Goal: Download file/media

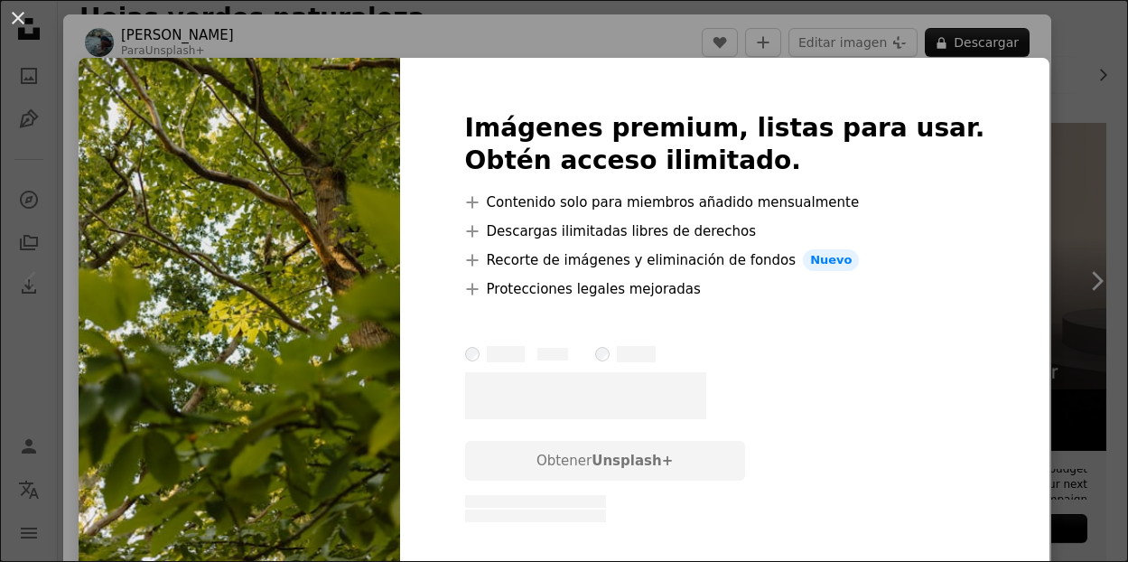
scroll to position [66, 0]
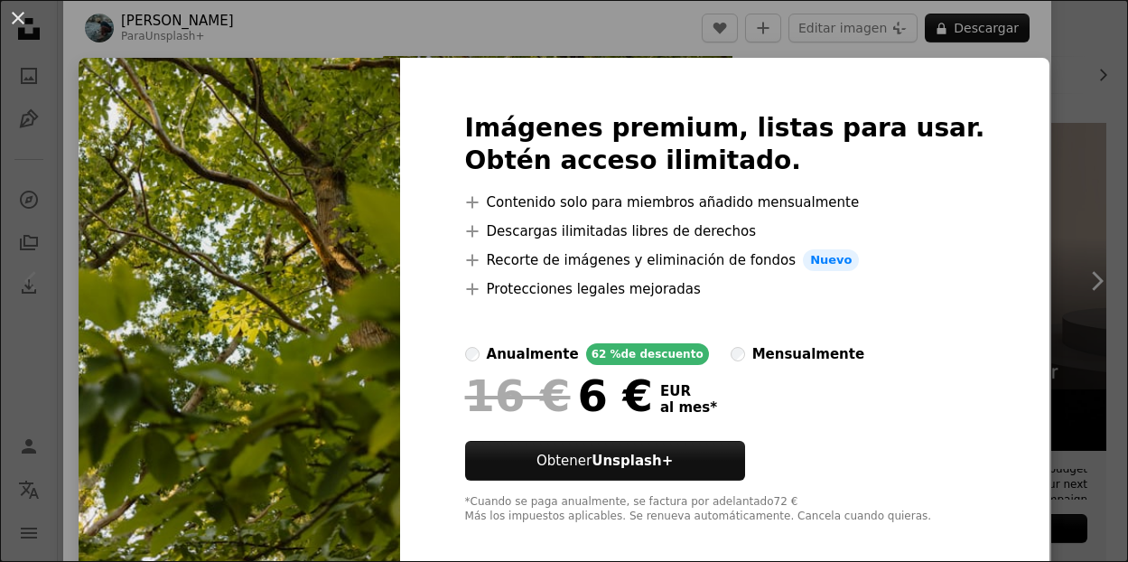
click at [1033, 154] on div "An X shape Imágenes premium, listas para usar. Obtén acceso ilimitado. A plus s…" at bounding box center [564, 281] width 1128 height 562
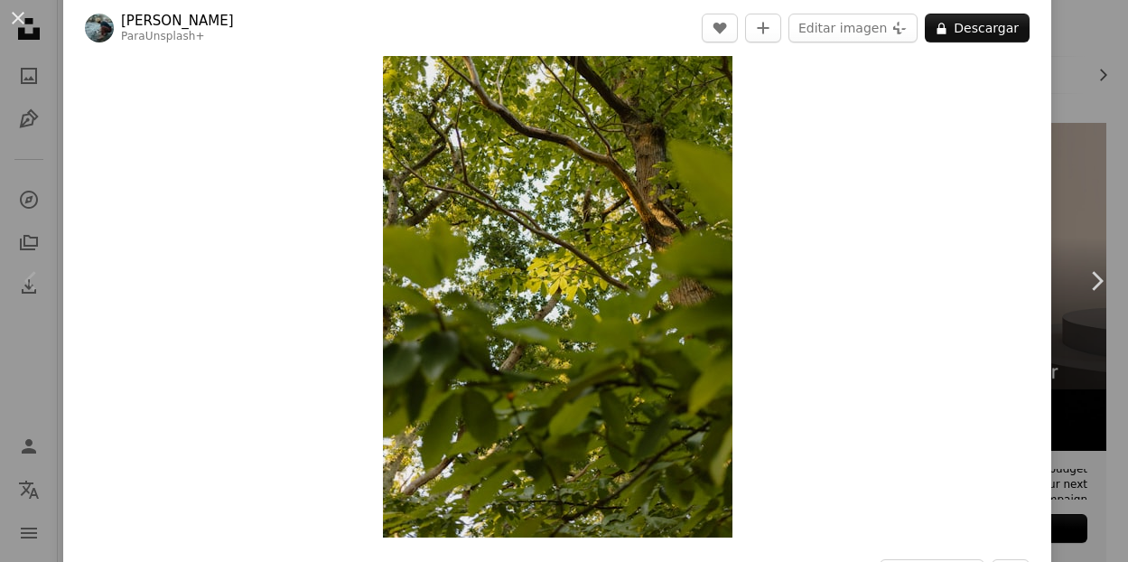
click at [1100, 165] on div "An X shape Chevron left Chevron right [PERSON_NAME] Para Unsplash+ A heart A pl…" at bounding box center [564, 281] width 1128 height 562
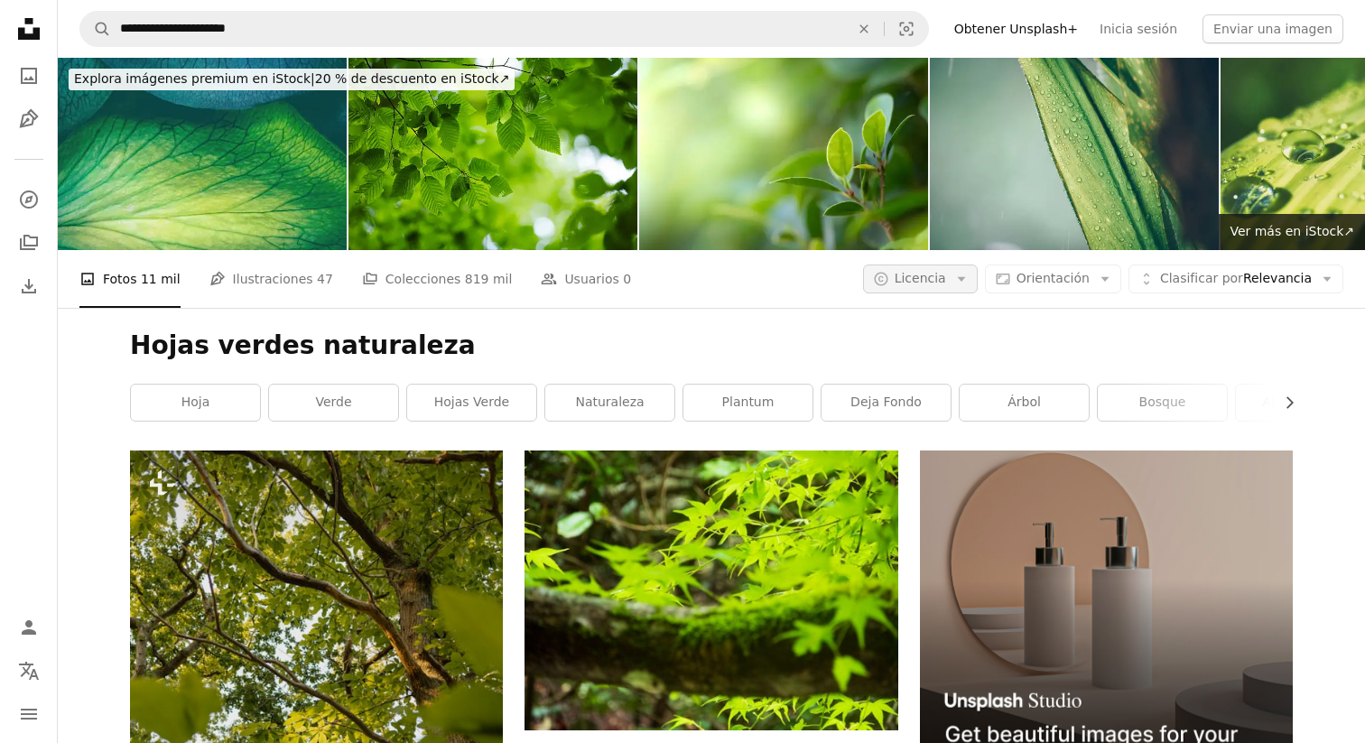
click at [946, 278] on span "Licencia" at bounding box center [920, 278] width 51 height 14
click at [964, 427] on span "Gratuita" at bounding box center [968, 423] width 110 height 18
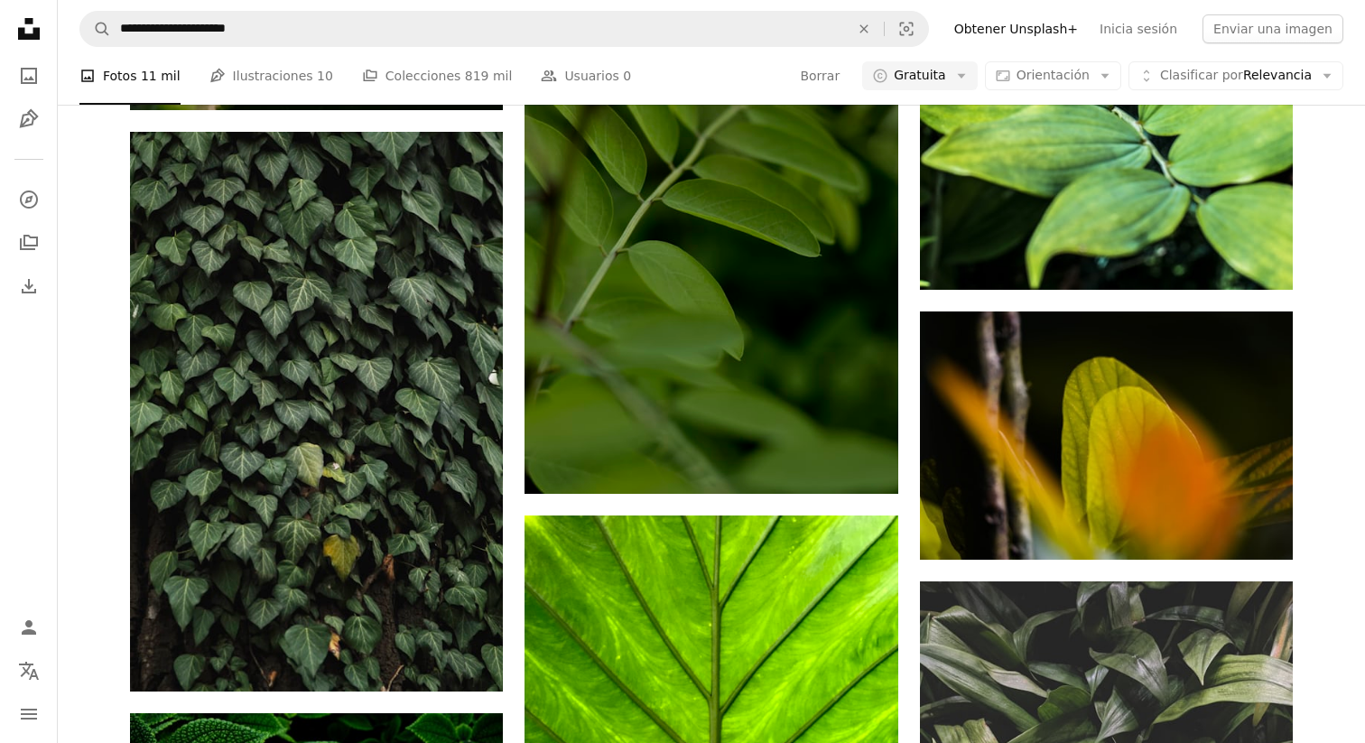
scroll to position [2349, 0]
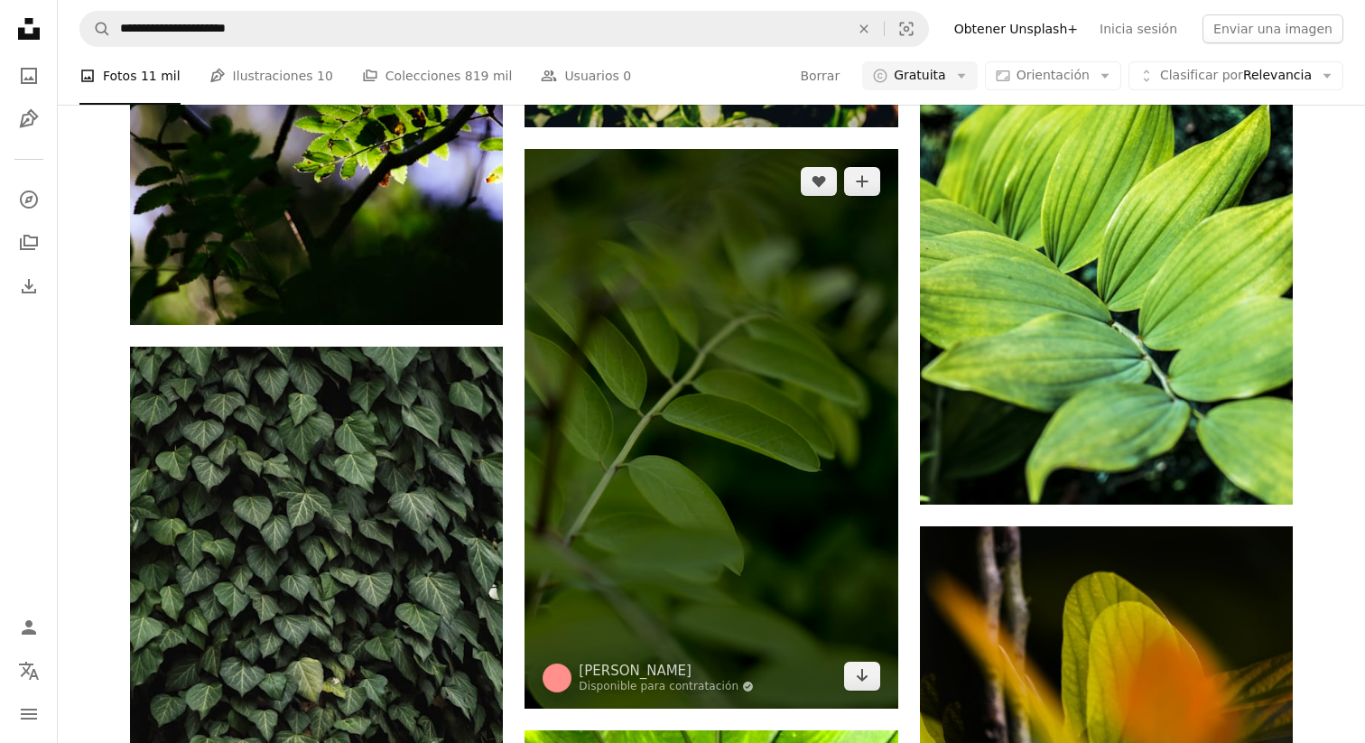
click at [754, 386] on img at bounding box center [711, 429] width 373 height 560
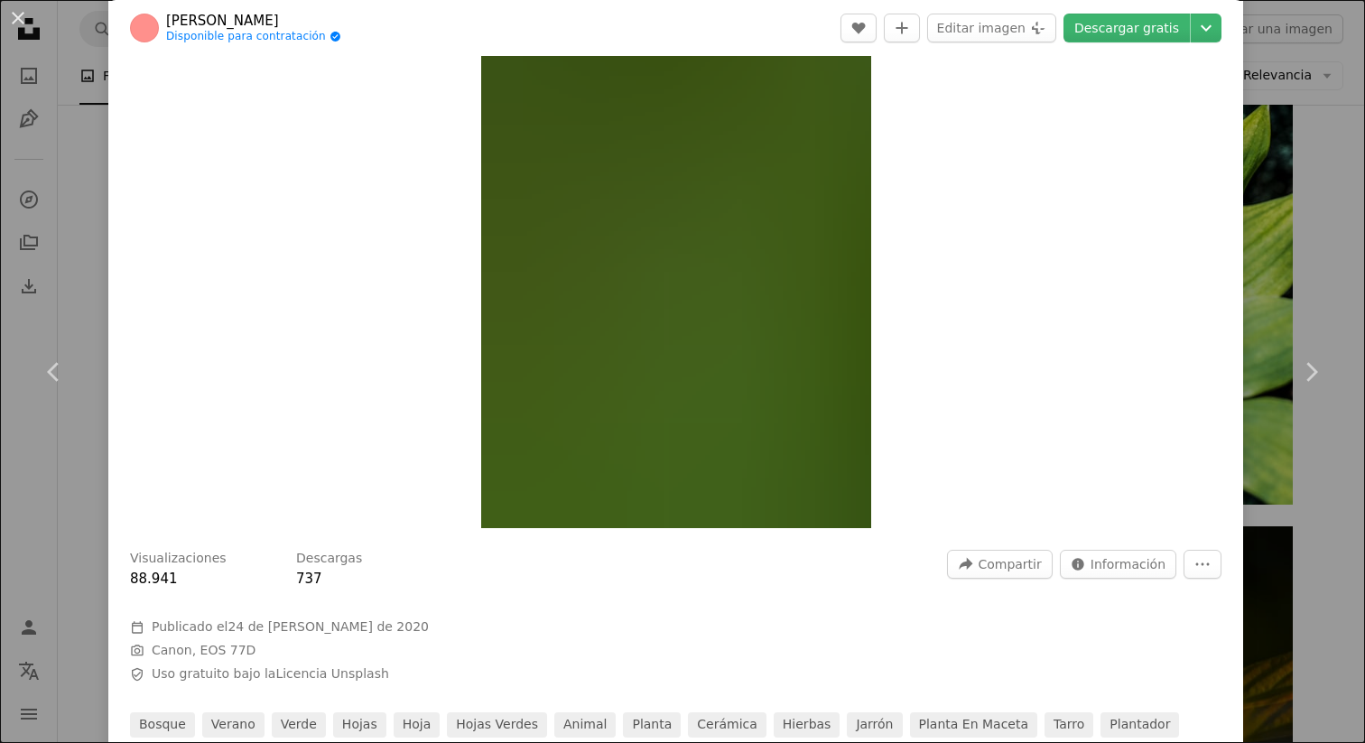
scroll to position [42, 0]
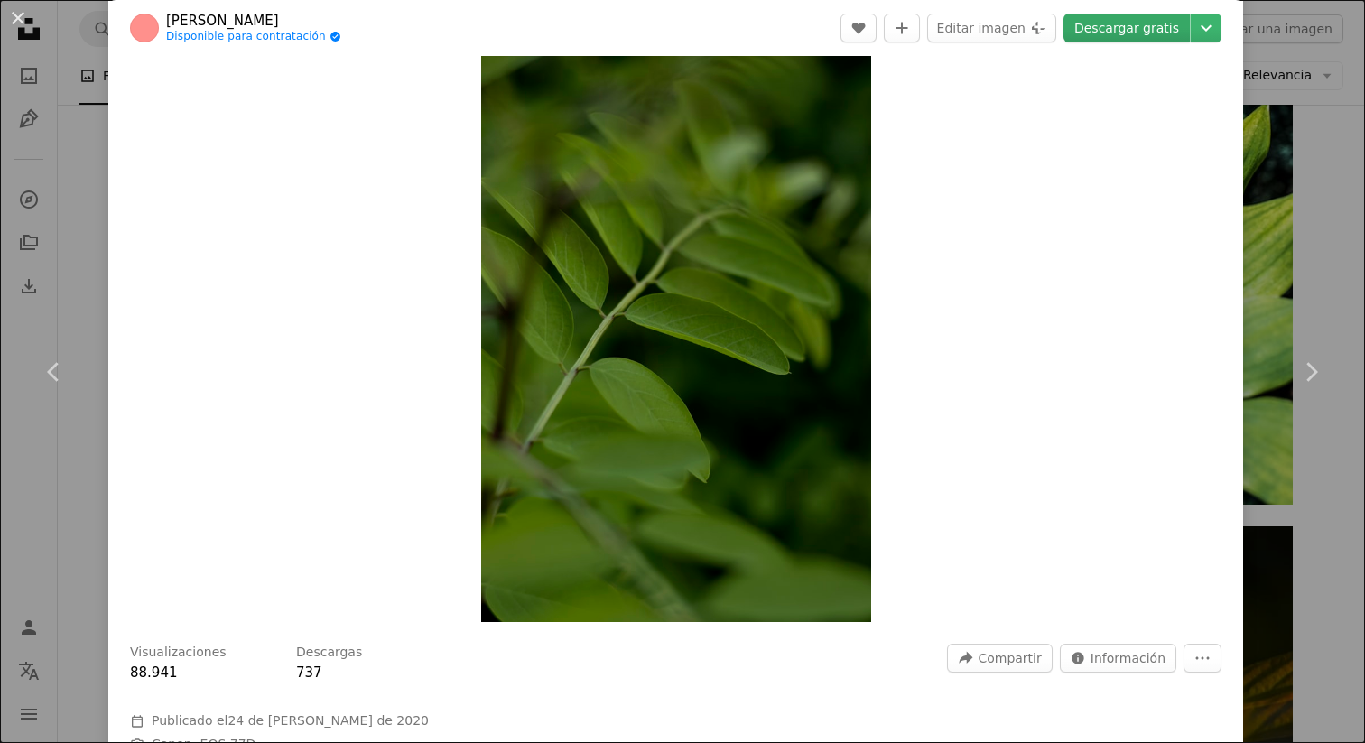
click at [1127, 35] on link "Descargar gratis" at bounding box center [1127, 28] width 126 height 29
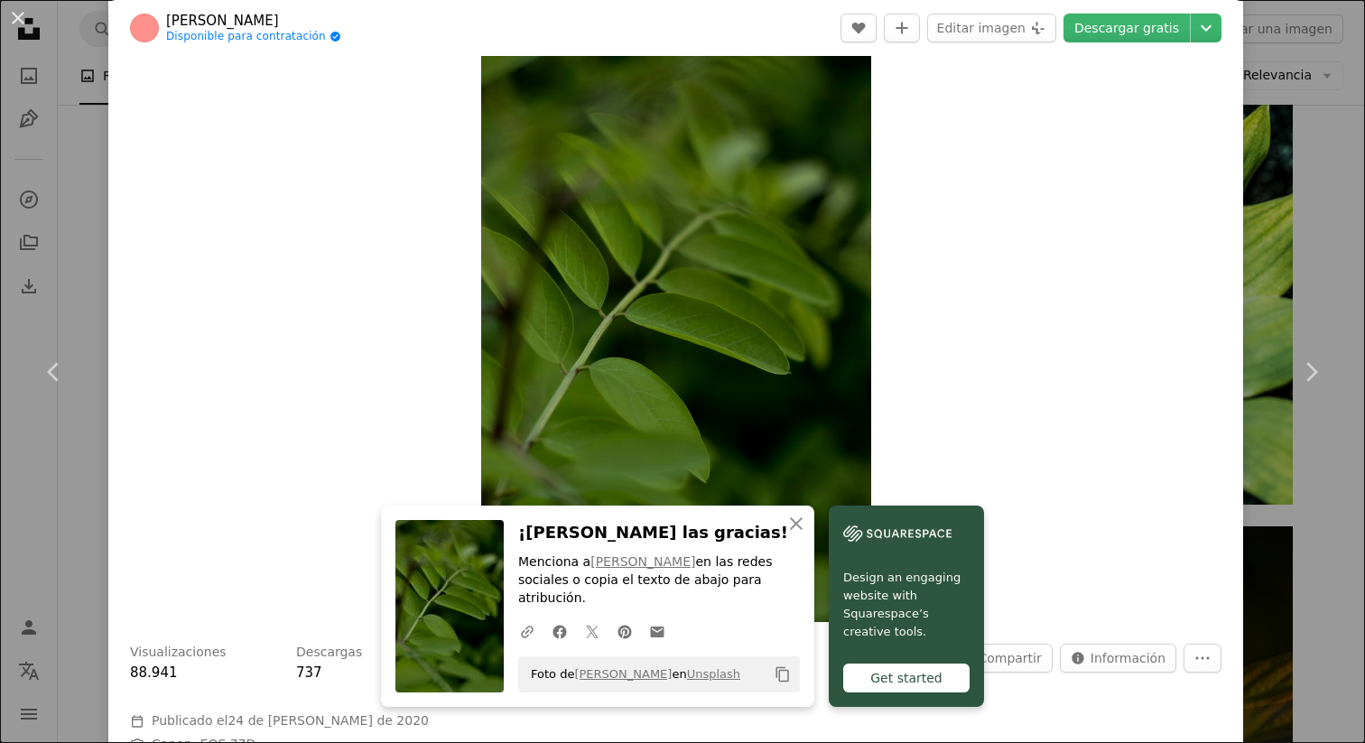
click at [1127, 480] on div "An X shape Chevron left Chevron right An X shape Cerrar ¡[PERSON_NAME] las grac…" at bounding box center [682, 371] width 1365 height 743
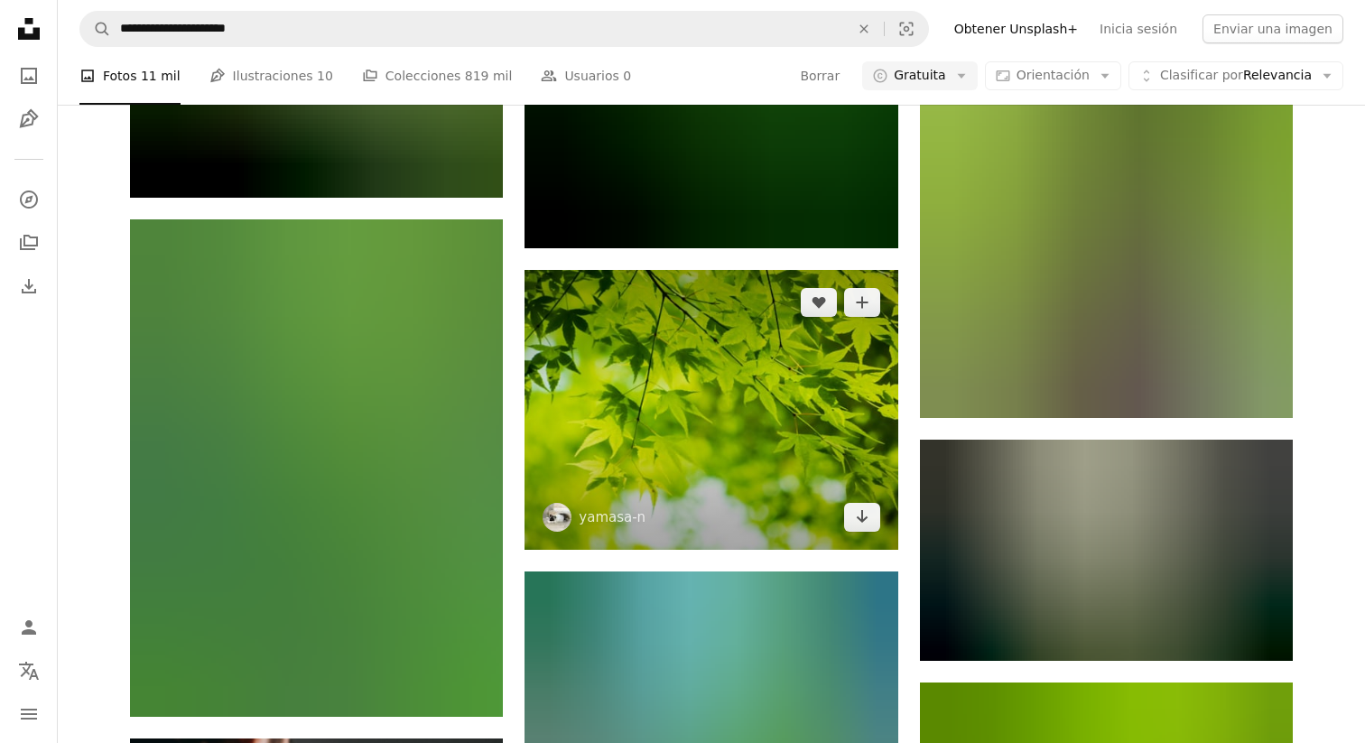
scroll to position [3911, 0]
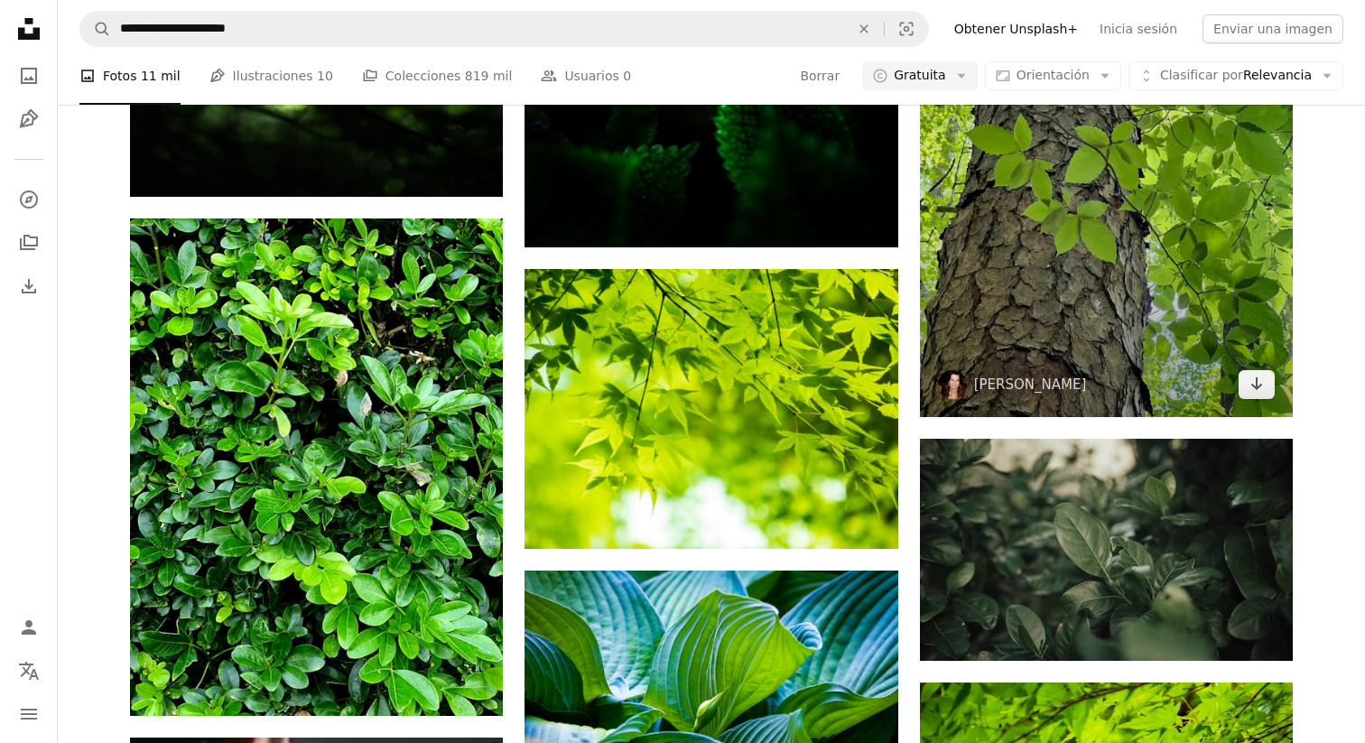
click at [1127, 313] on img at bounding box center [1106, 169] width 373 height 498
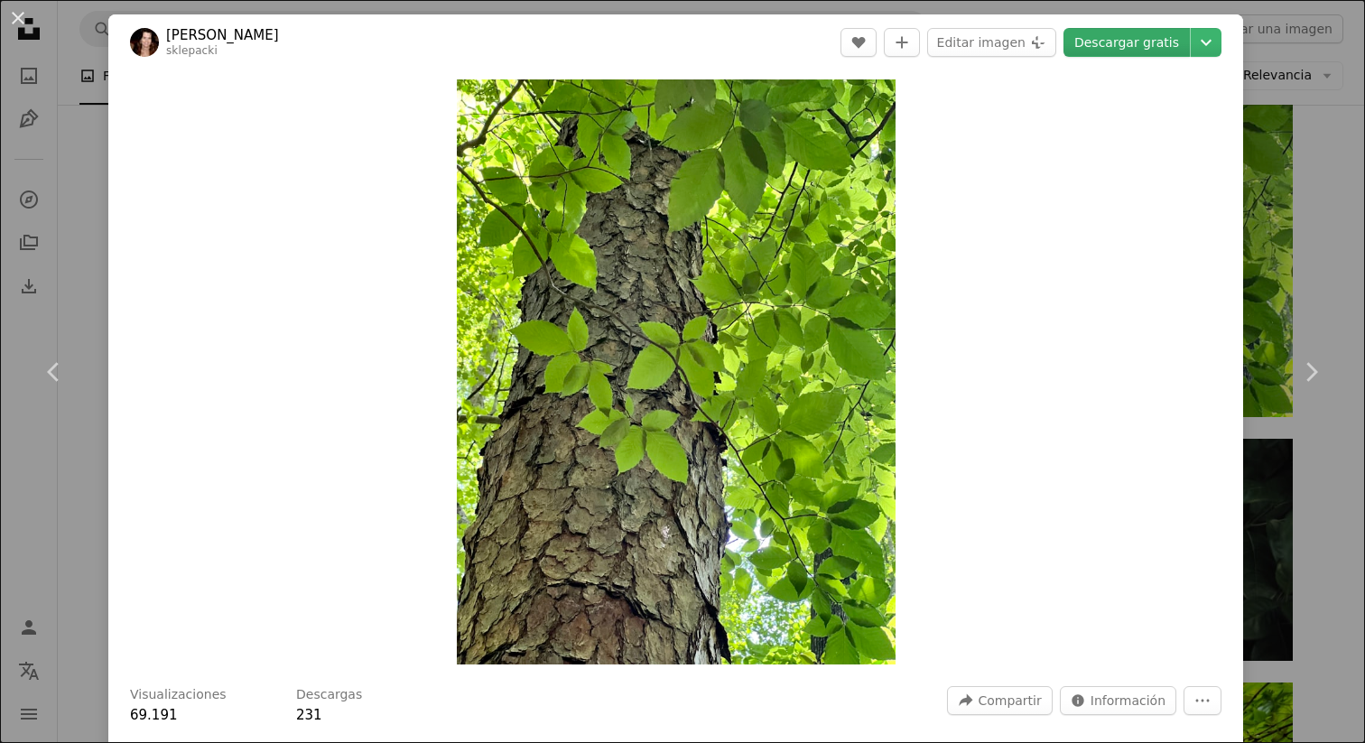
click at [1100, 39] on link "Descargar gratis" at bounding box center [1127, 42] width 126 height 29
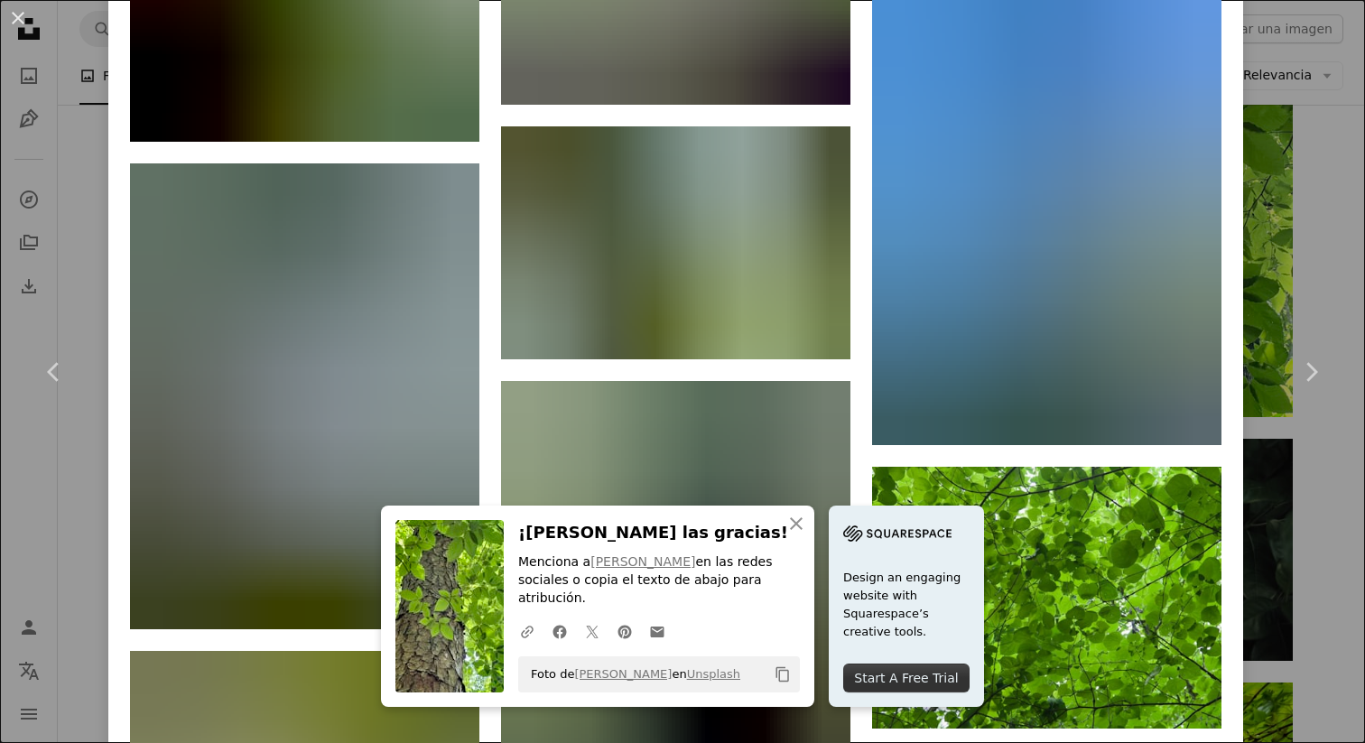
scroll to position [5443, 0]
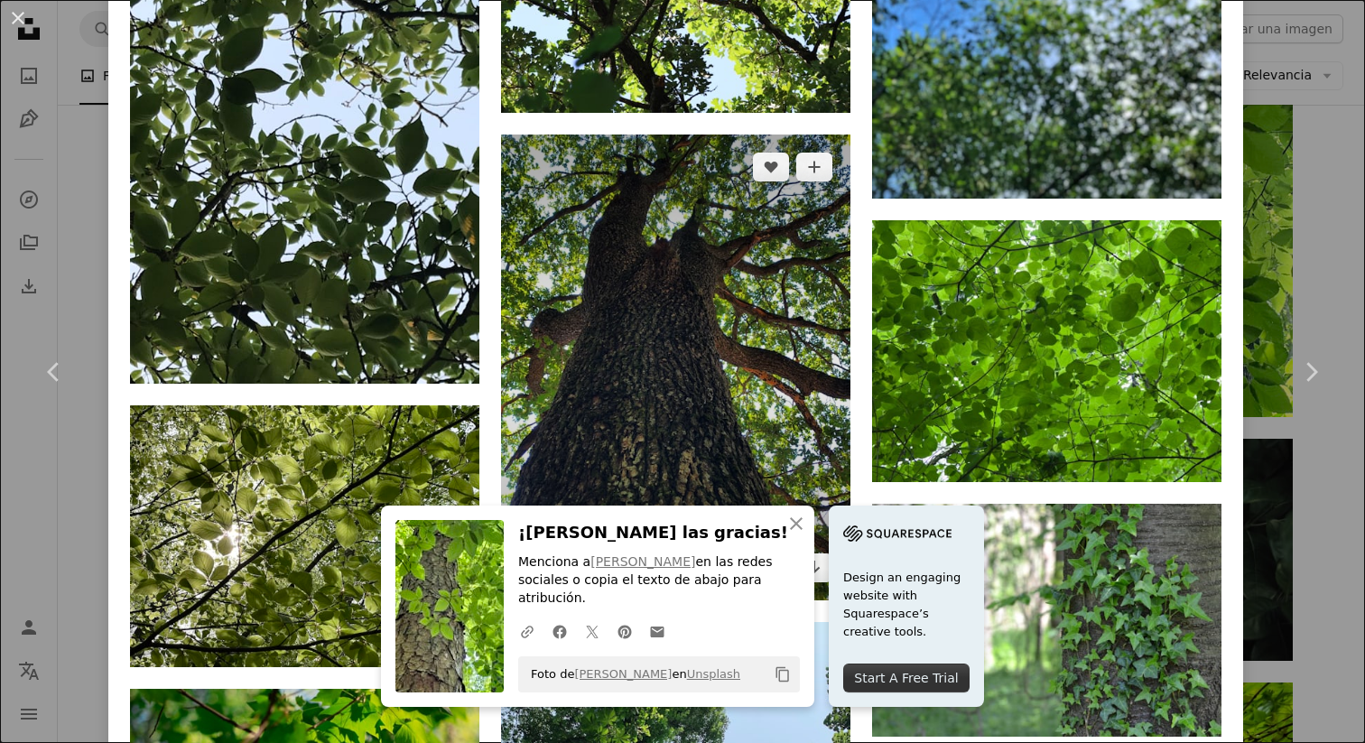
click at [765, 306] on img at bounding box center [675, 368] width 349 height 466
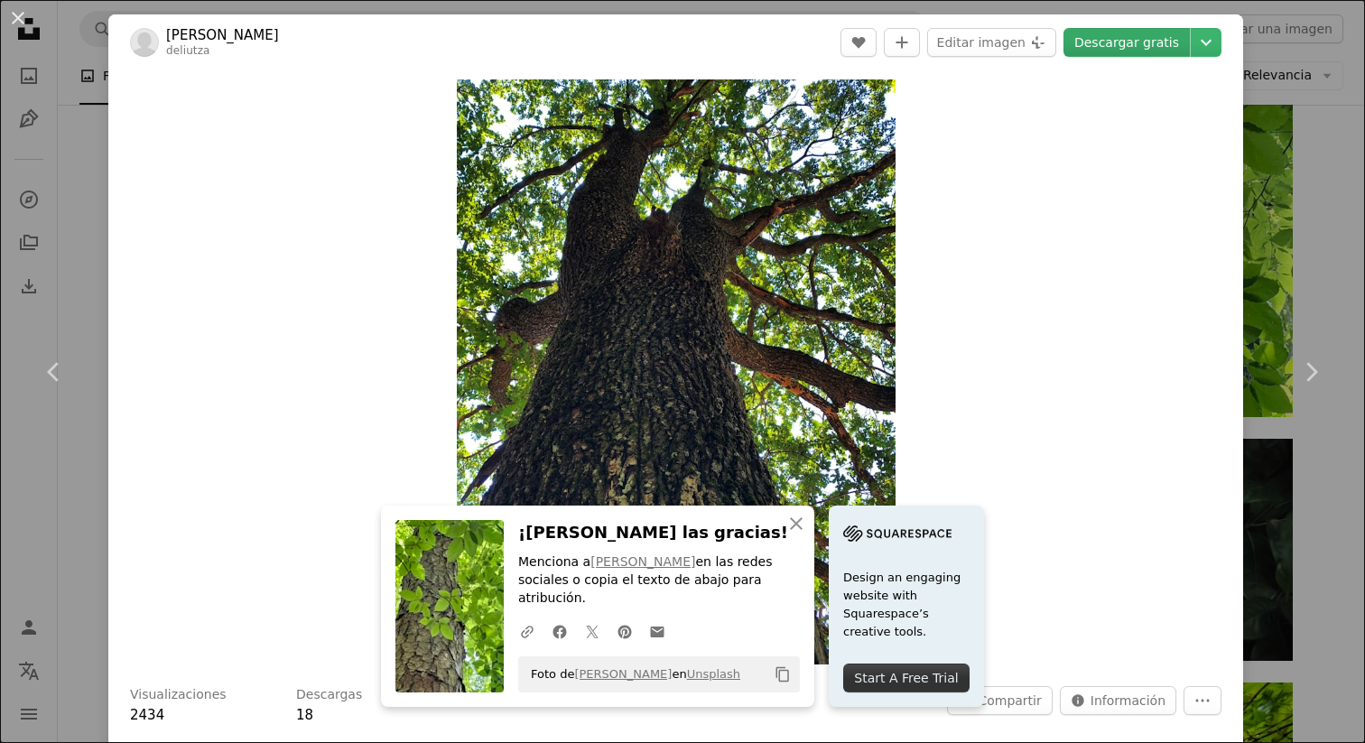
click at [1127, 42] on link "Descargar gratis" at bounding box center [1127, 42] width 126 height 29
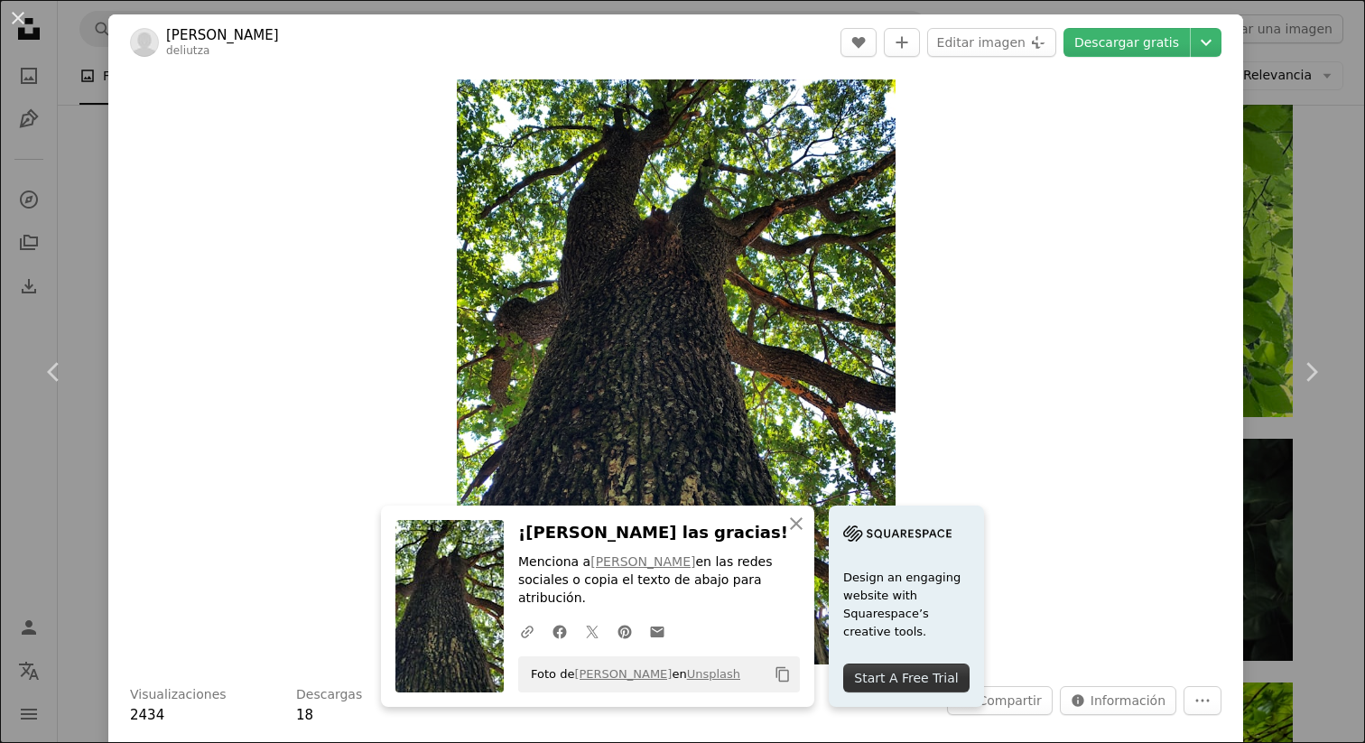
click at [1127, 487] on div "An X shape Chevron left Chevron right An X shape Cerrar ¡[PERSON_NAME] las grac…" at bounding box center [682, 371] width 1365 height 743
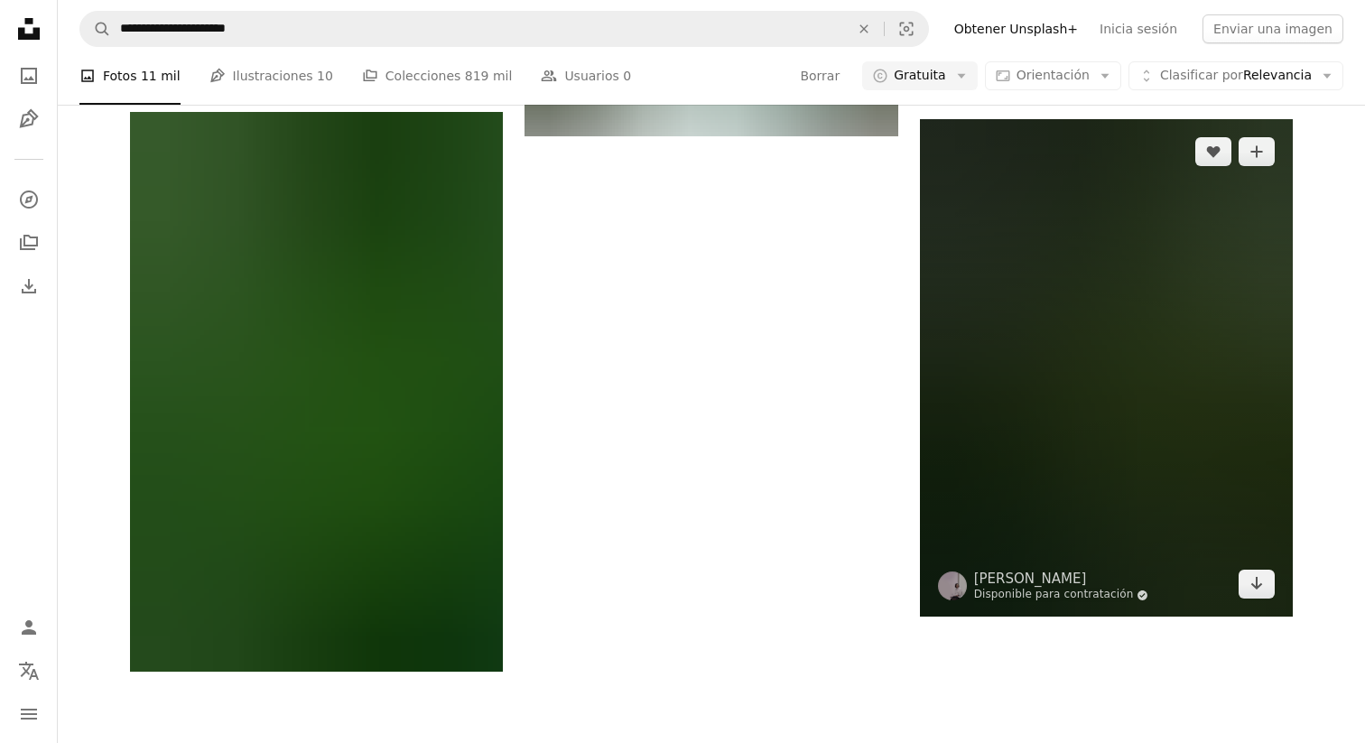
scroll to position [6117, 0]
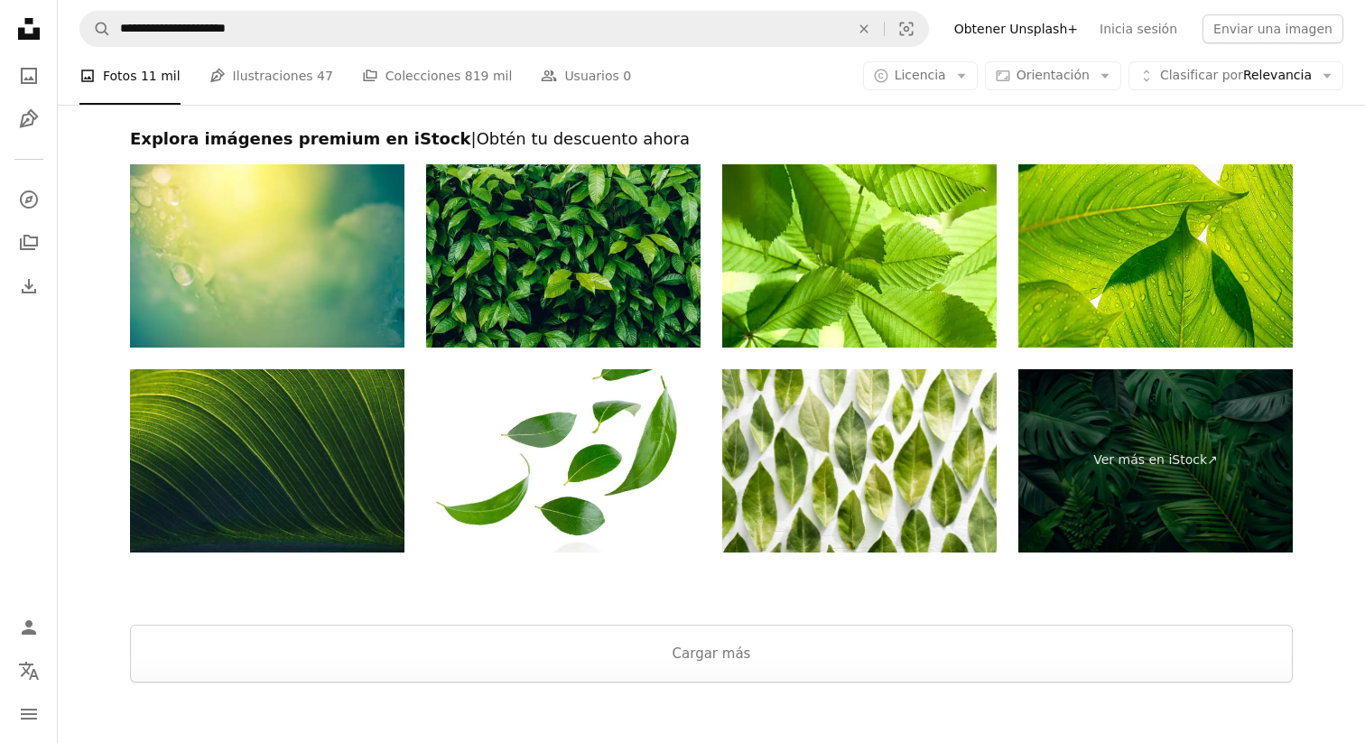
scroll to position [3687, 0]
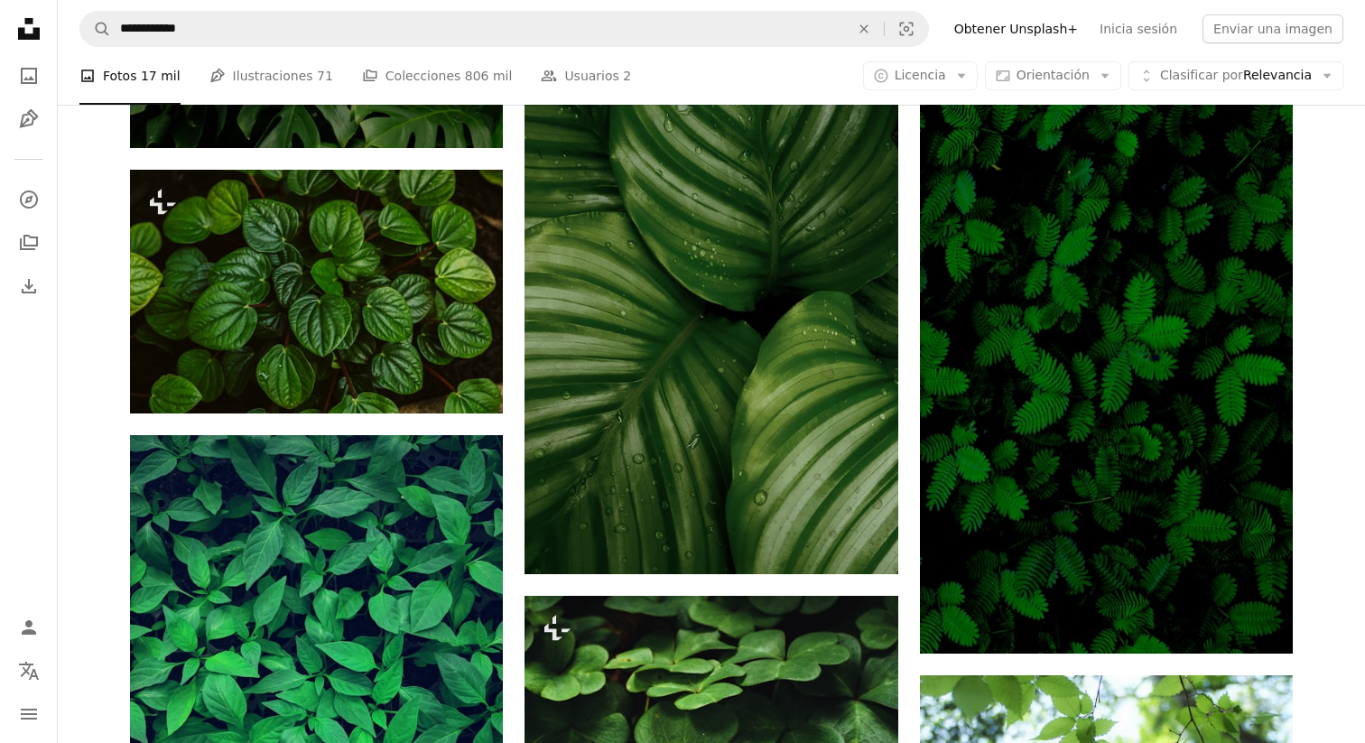
scroll to position [838, 0]
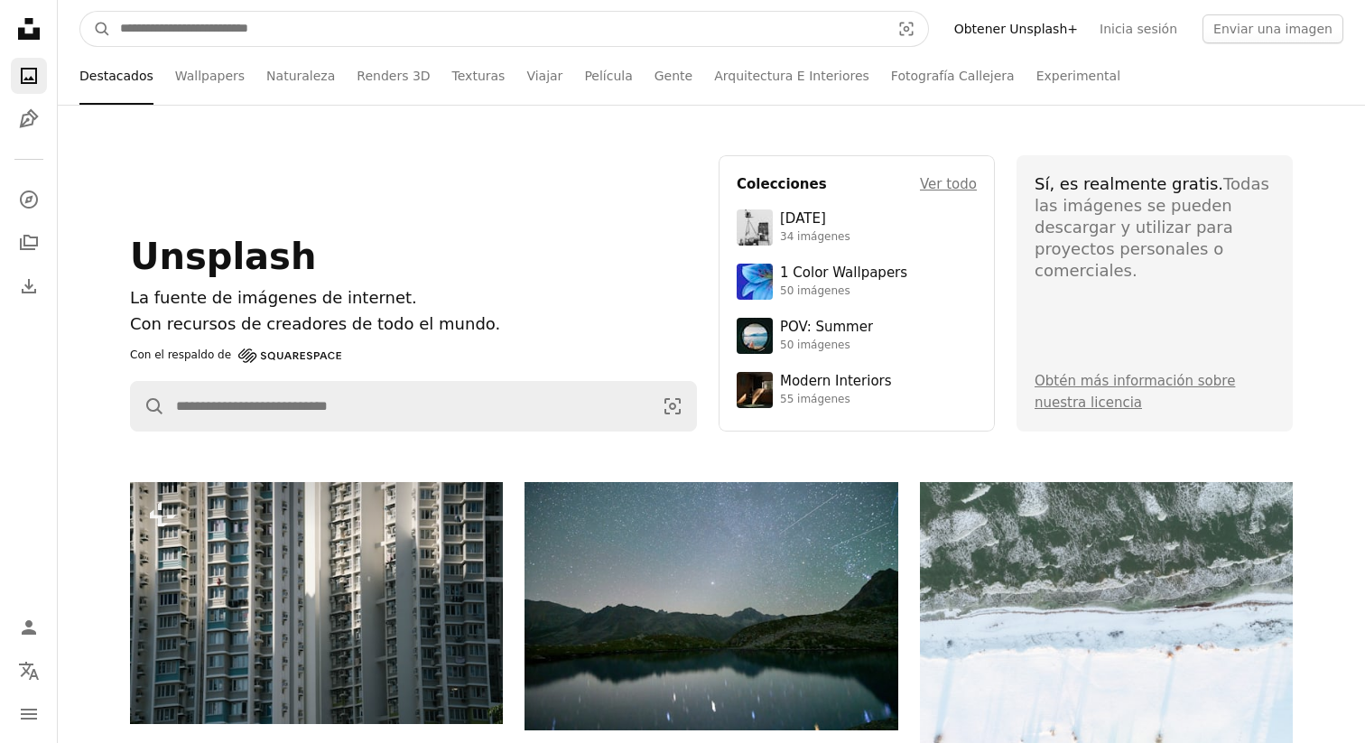
click at [411, 35] on input "Encuentra imágenes en todo el sitio" at bounding box center [498, 29] width 774 height 34
type input "**********"
click button "A magnifying glass" at bounding box center [95, 29] width 31 height 34
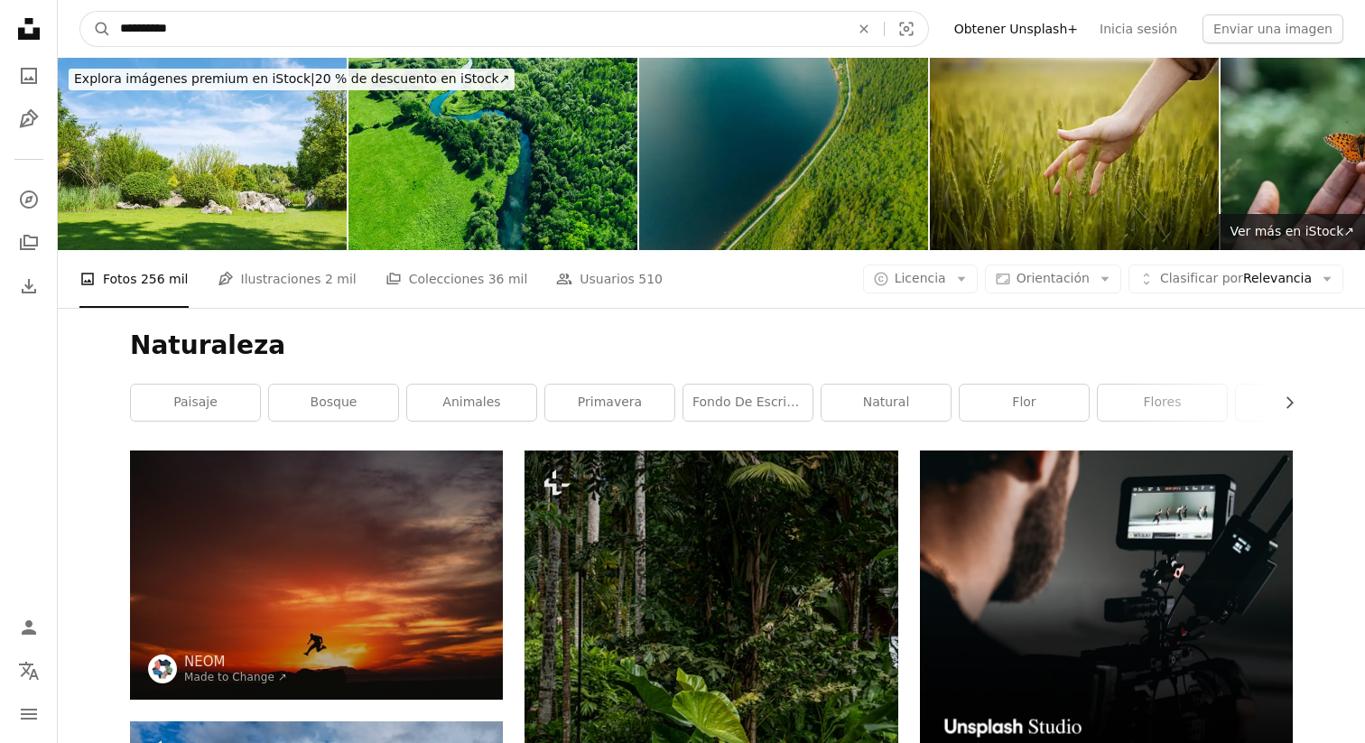
click at [366, 28] on input "**********" at bounding box center [477, 29] width 733 height 34
type input "*"
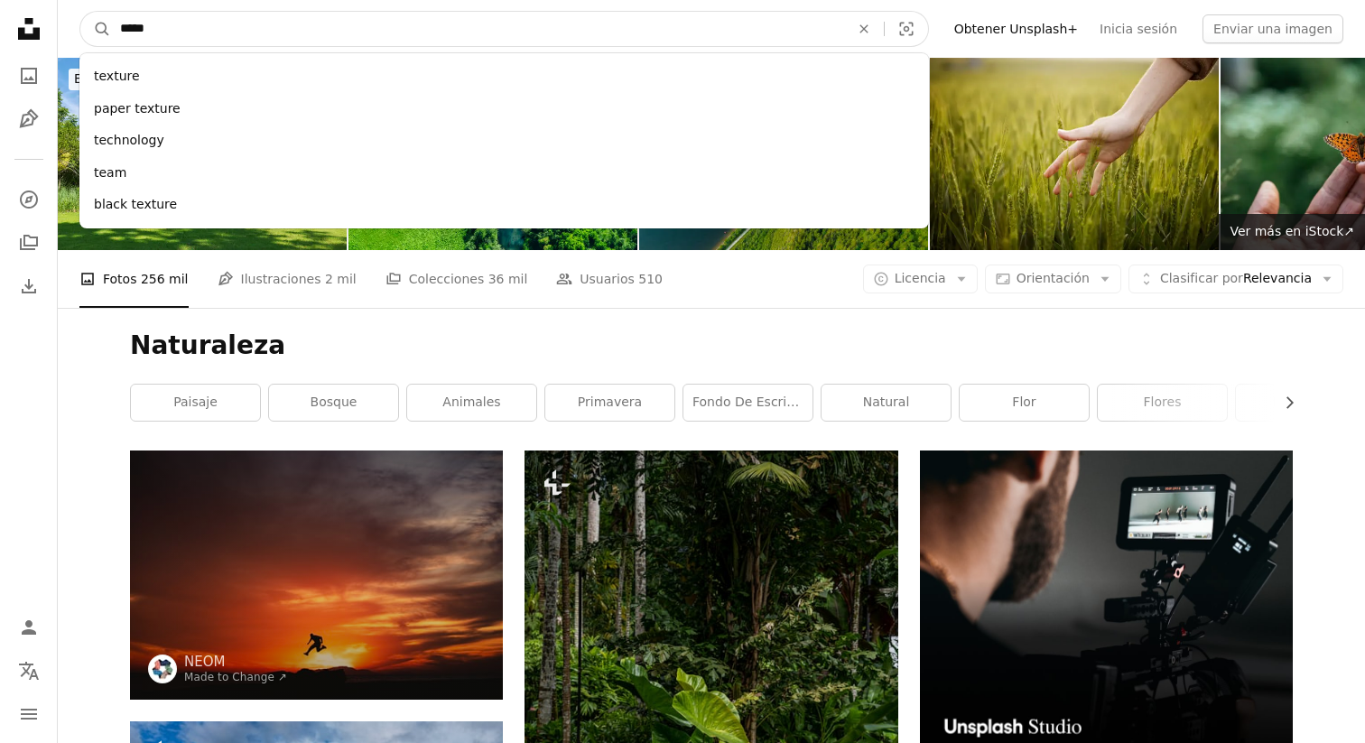
type input "******"
click button "A magnifying glass" at bounding box center [95, 29] width 31 height 34
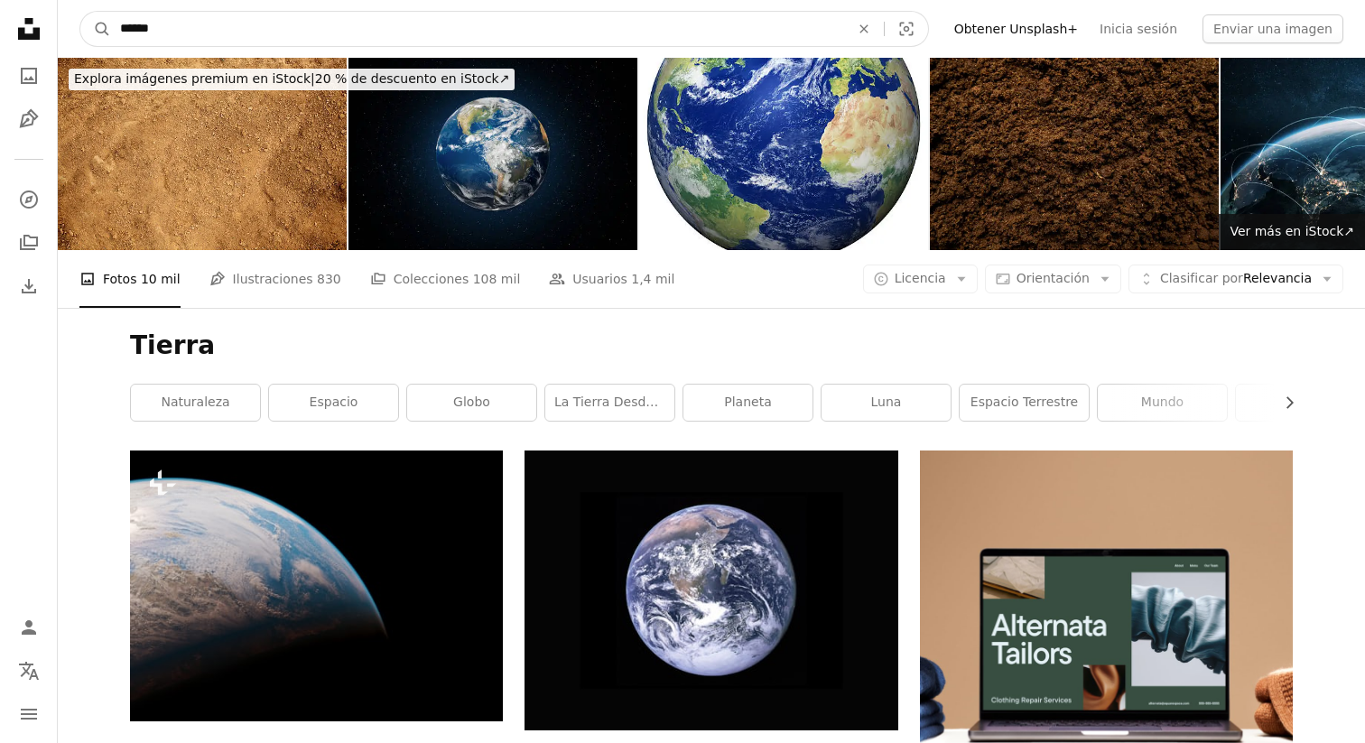
click at [292, 25] on input "******" at bounding box center [477, 29] width 733 height 34
type input "**********"
click button "A magnifying glass" at bounding box center [95, 29] width 31 height 34
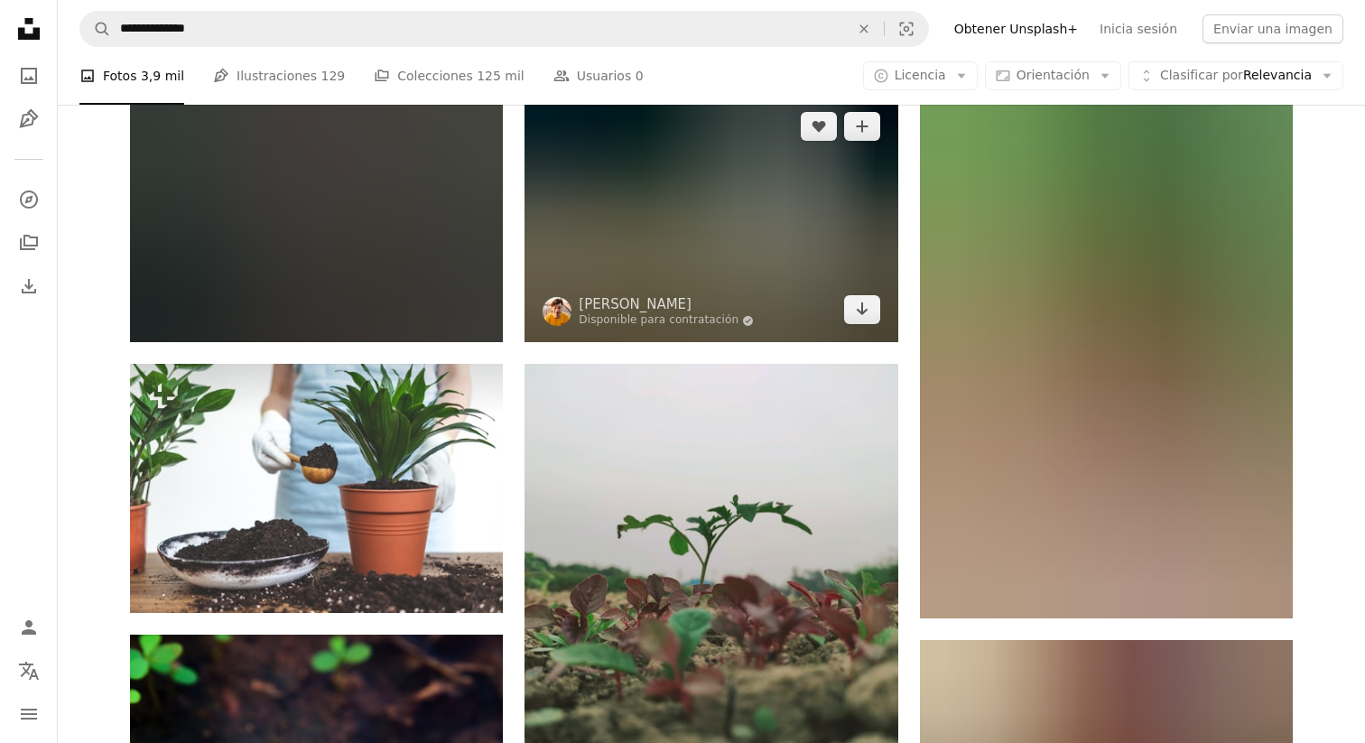
scroll to position [876, 0]
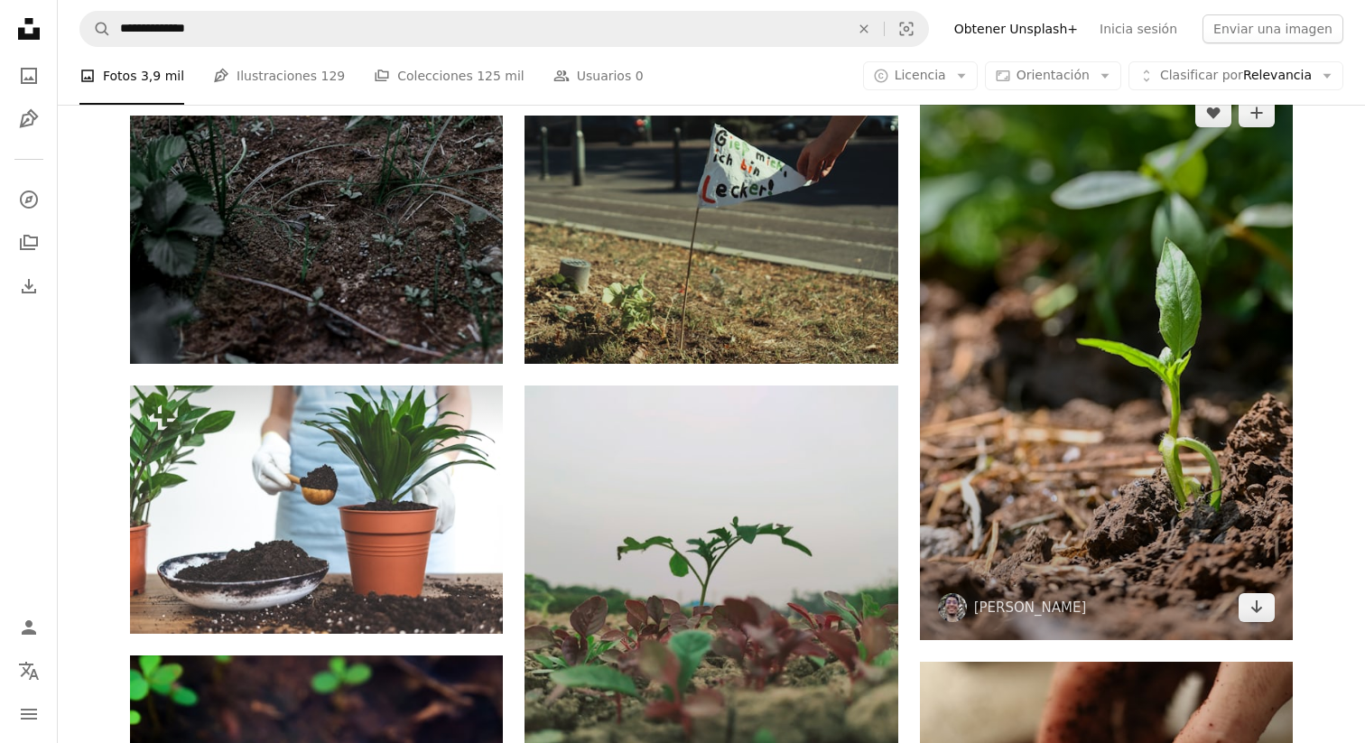
click at [1127, 400] on img at bounding box center [1106, 360] width 373 height 560
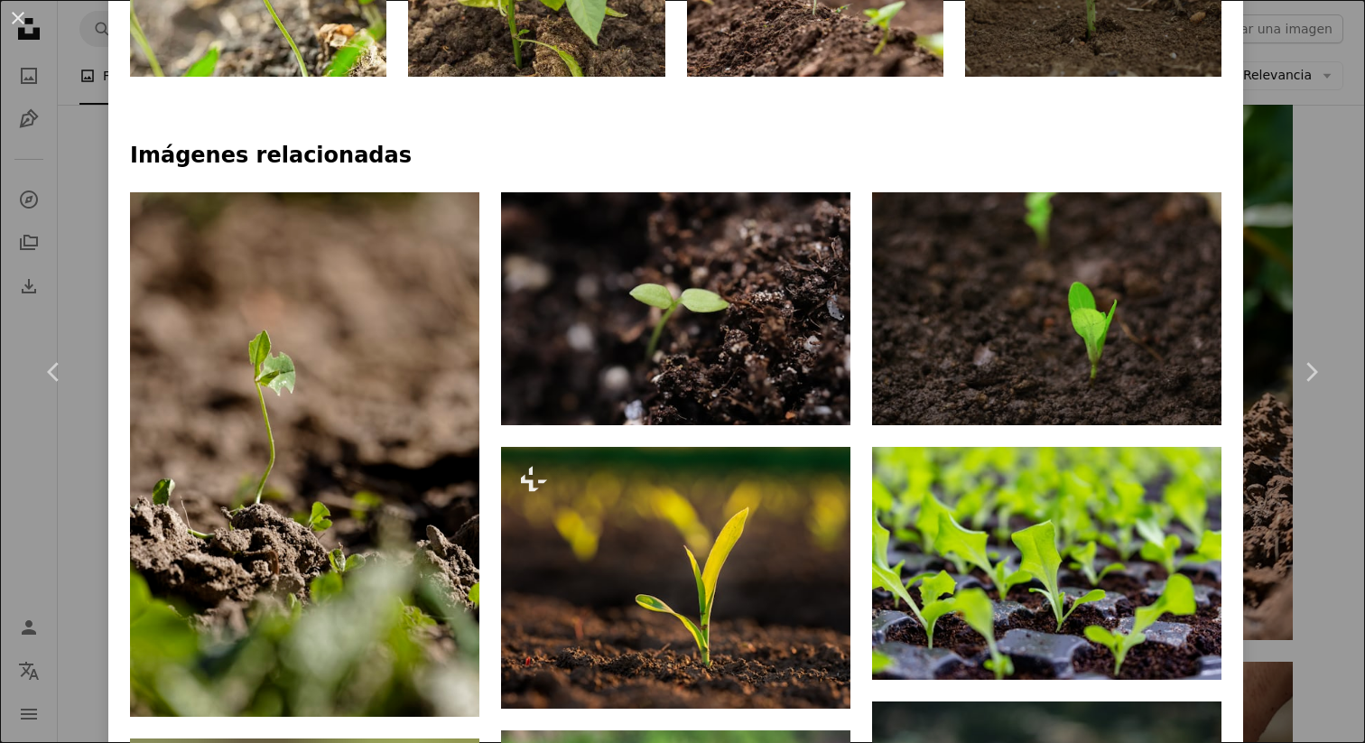
scroll to position [1113, 0]
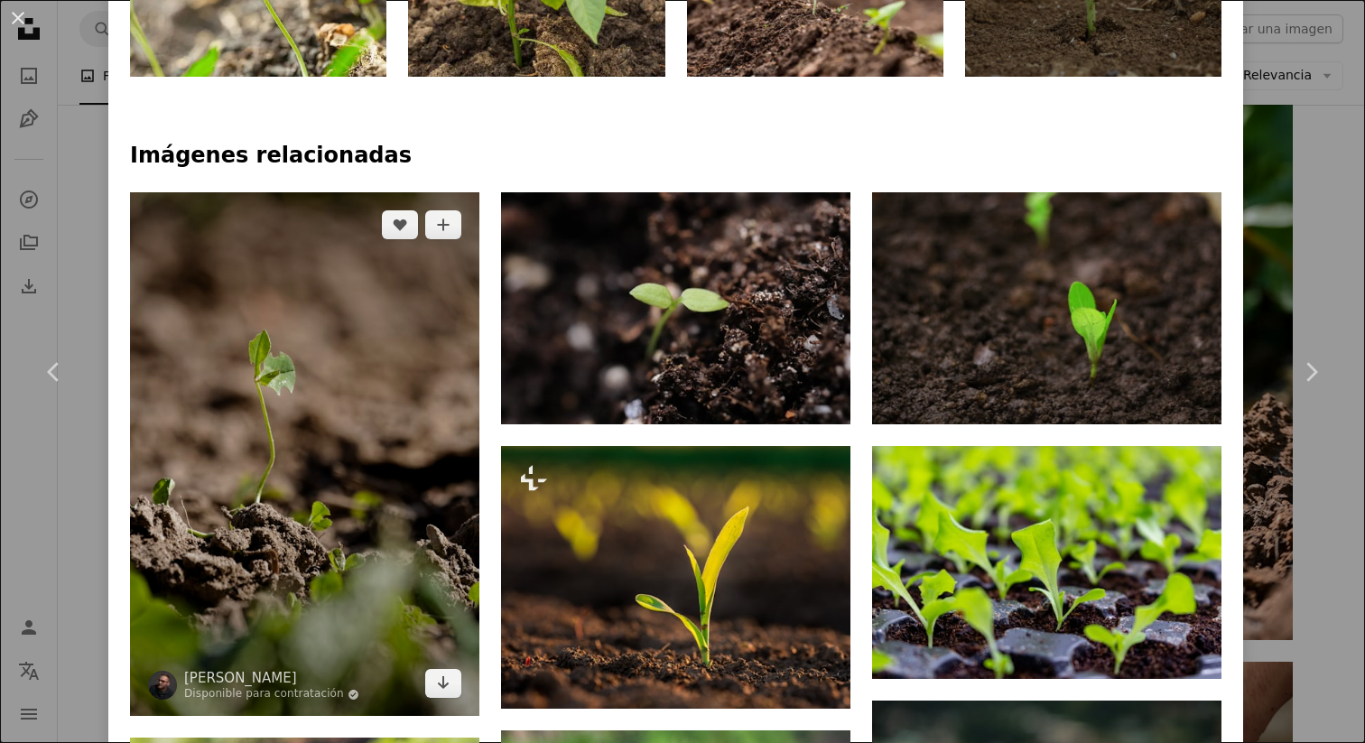
click at [374, 443] on img at bounding box center [304, 454] width 349 height 525
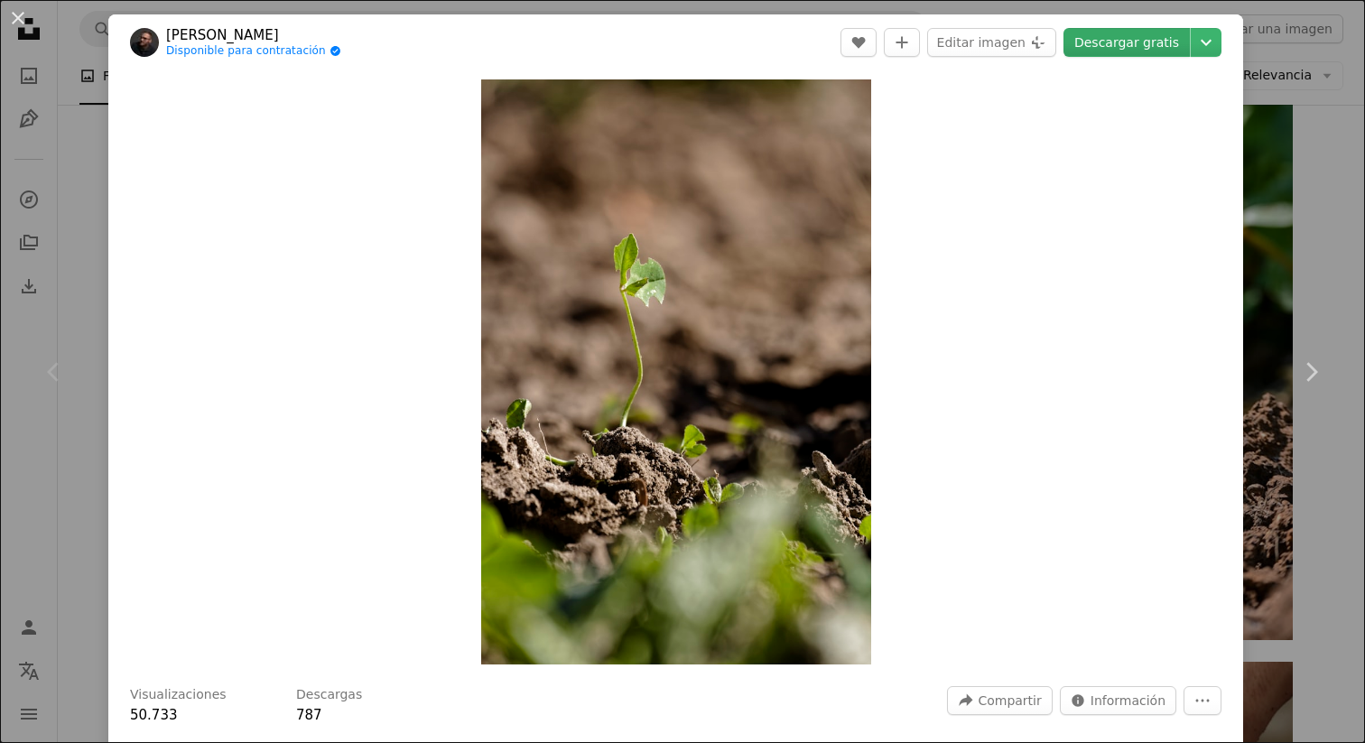
click at [1127, 51] on link "Descargar gratis" at bounding box center [1127, 42] width 126 height 29
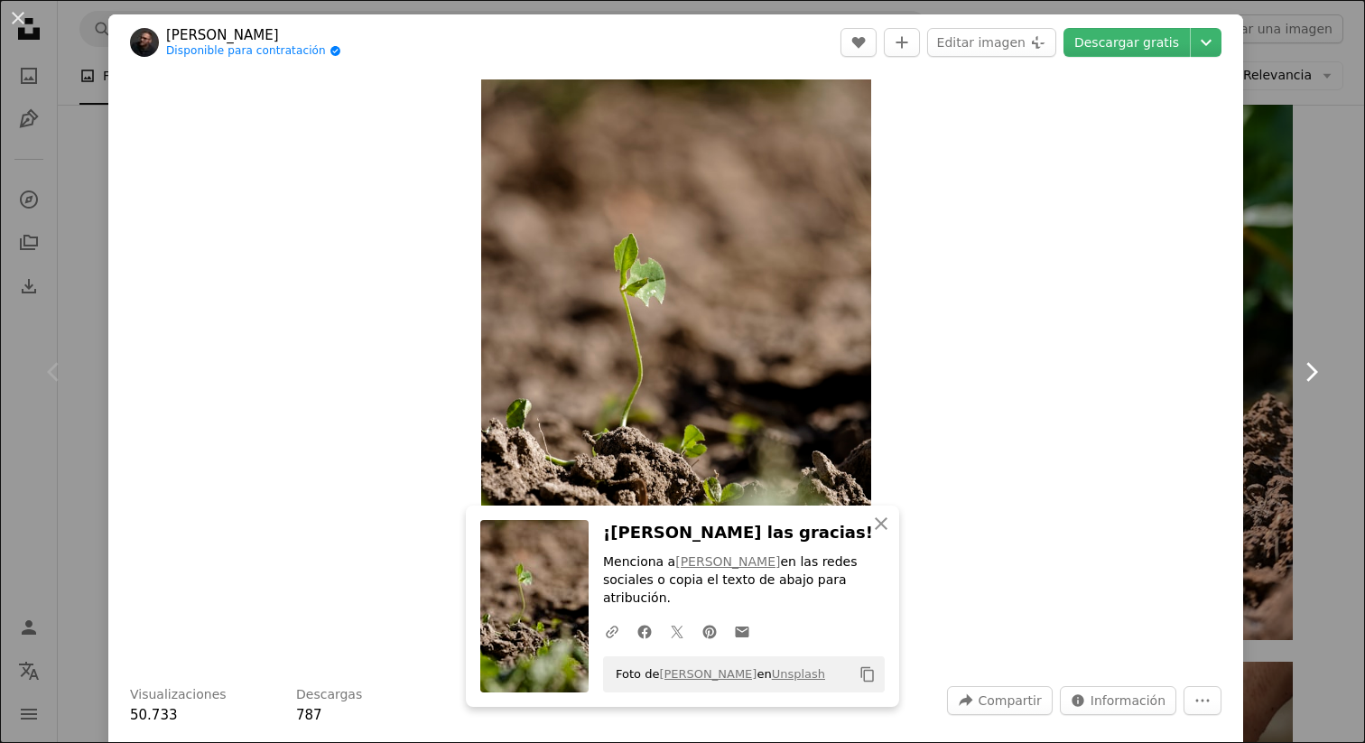
click at [1127, 410] on link "Chevron right" at bounding box center [1311, 371] width 108 height 173
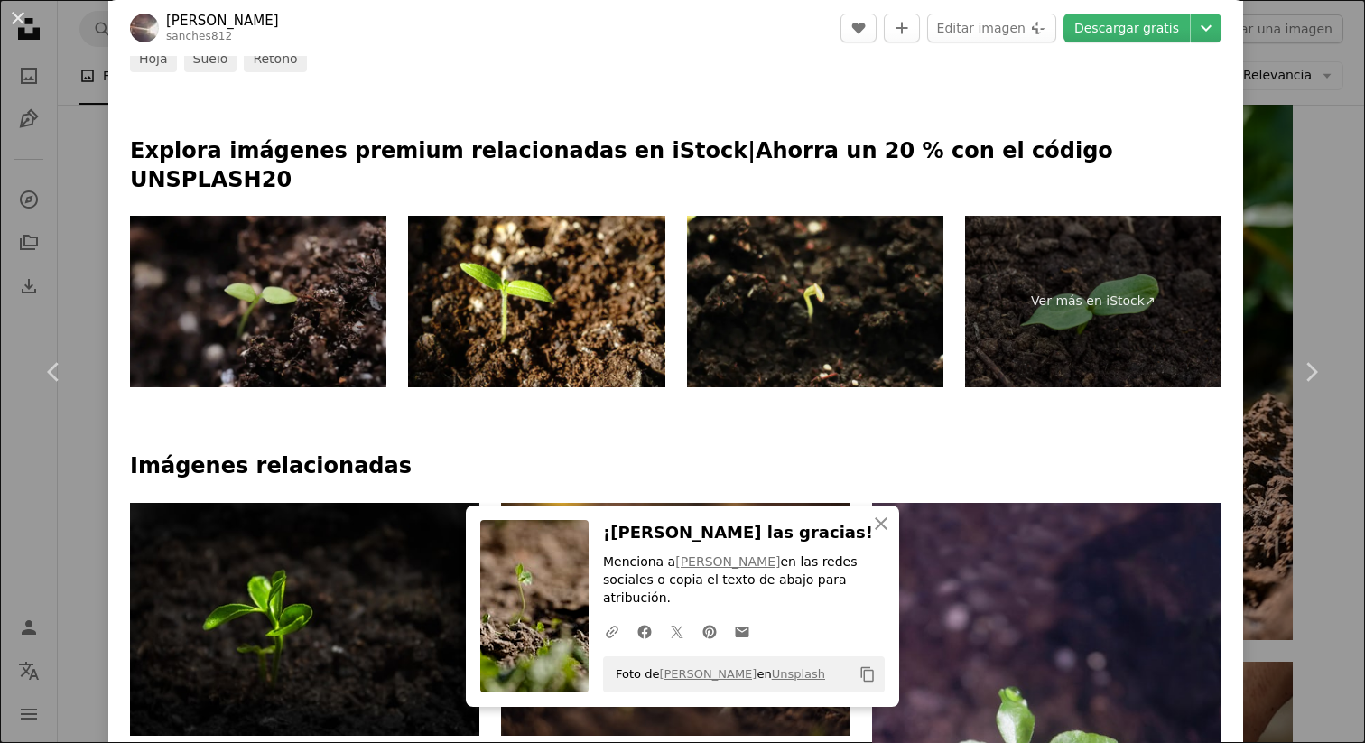
scroll to position [1001, 0]
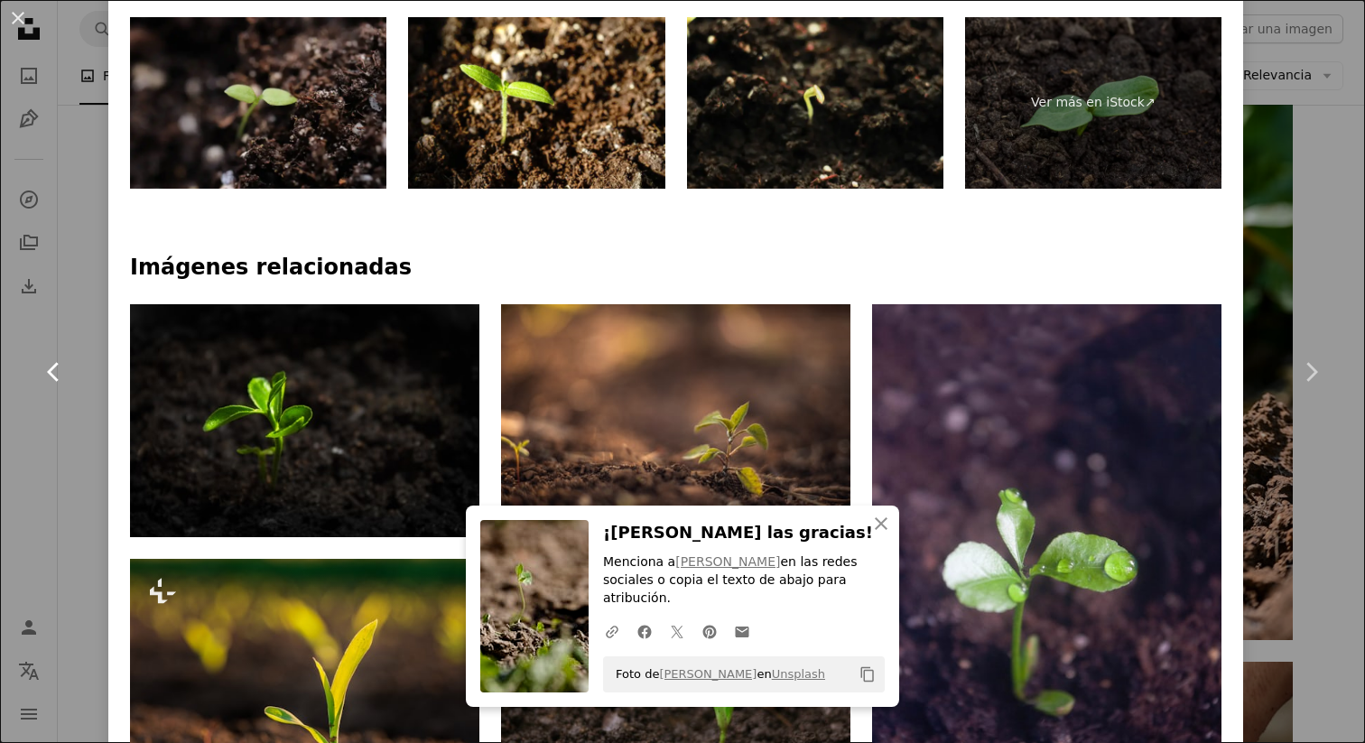
click at [75, 440] on link "Chevron left" at bounding box center [54, 371] width 108 height 173
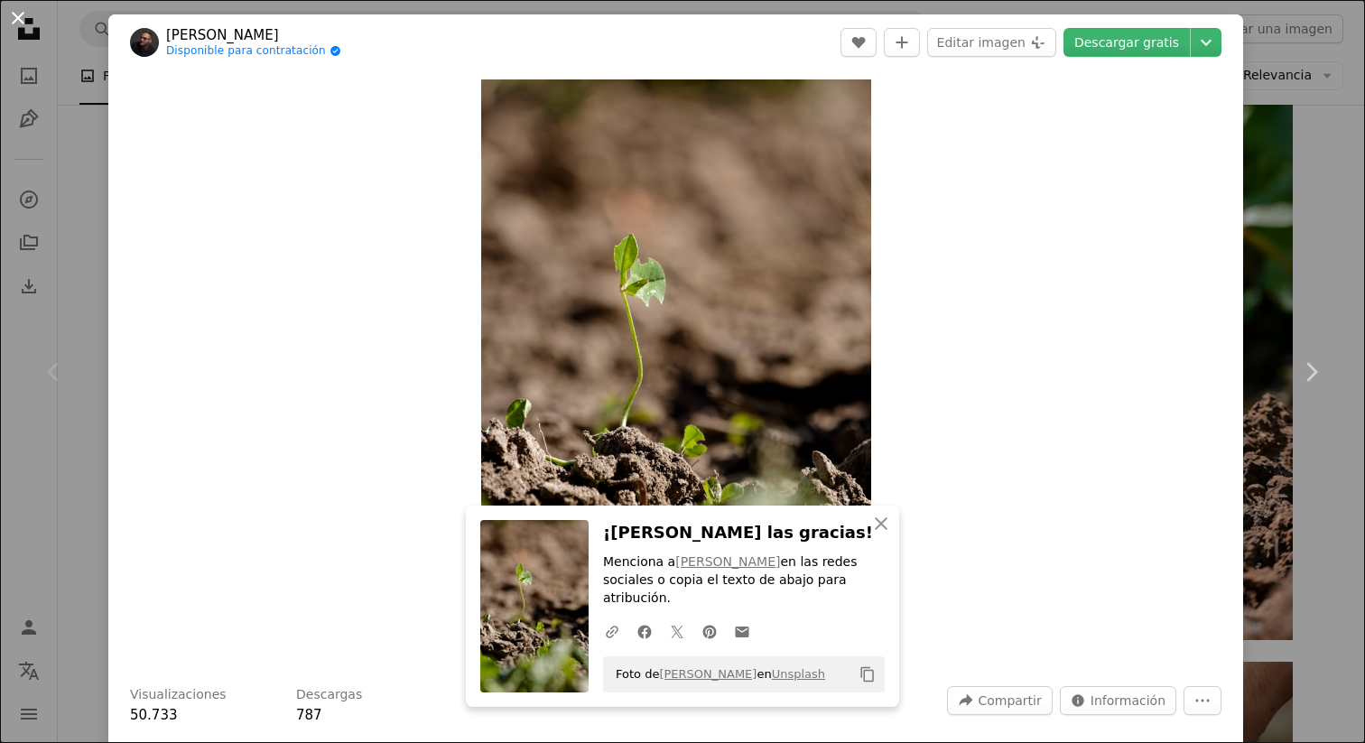
click at [21, 29] on button "An X shape" at bounding box center [18, 18] width 22 height 22
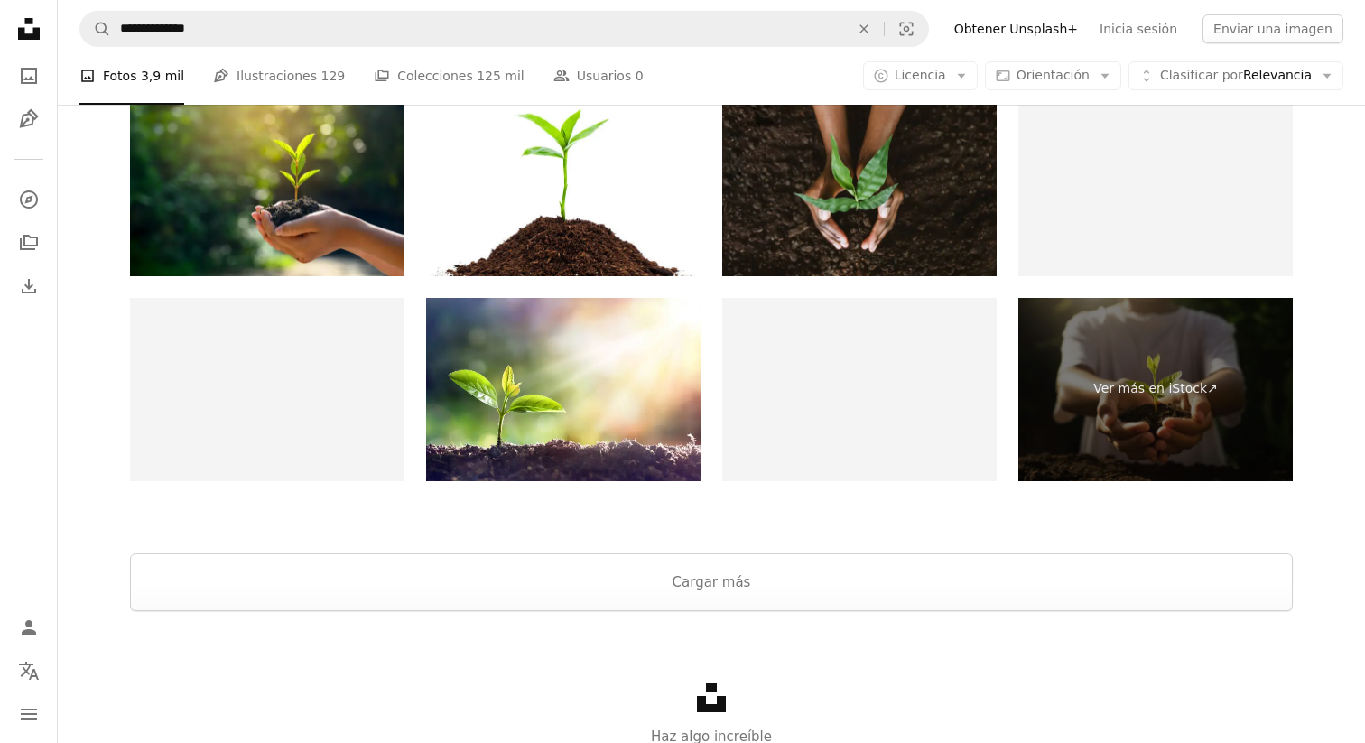
scroll to position [3293, 0]
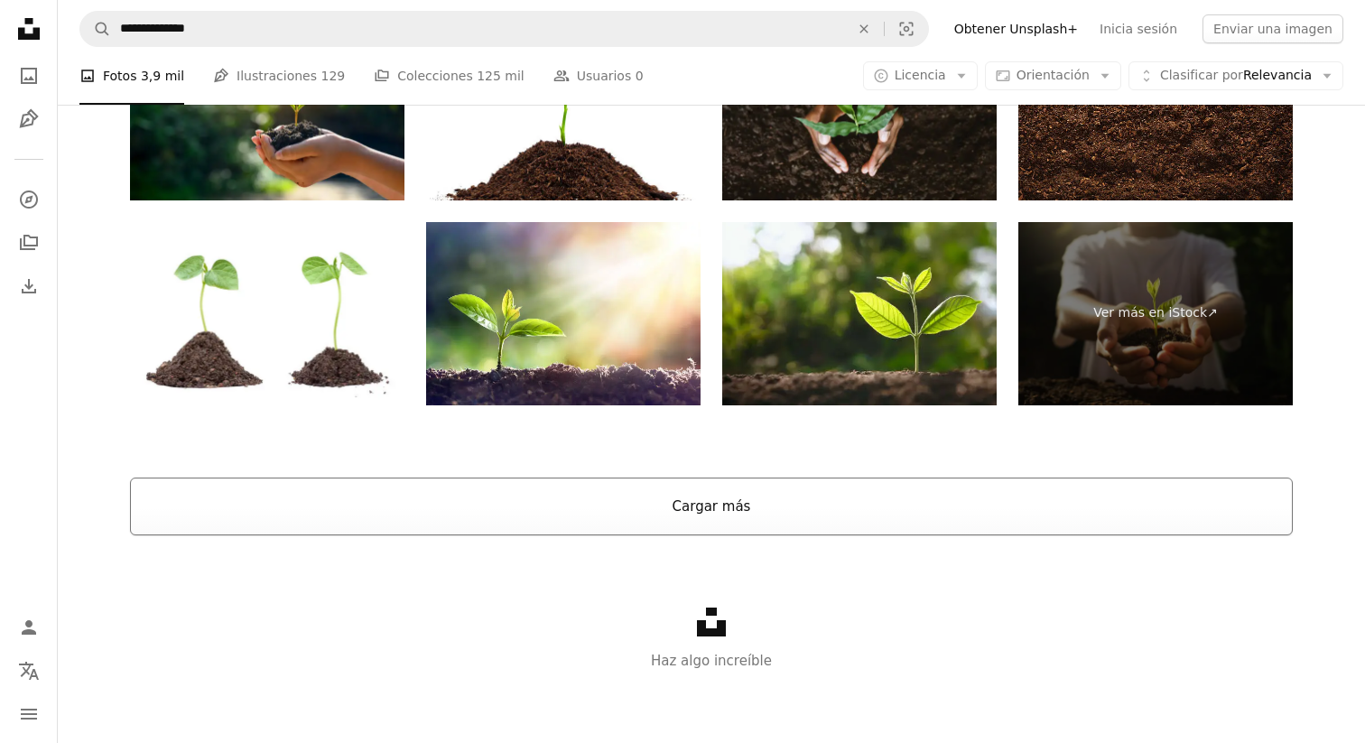
click at [658, 521] on button "Cargar más" at bounding box center [711, 507] width 1163 height 58
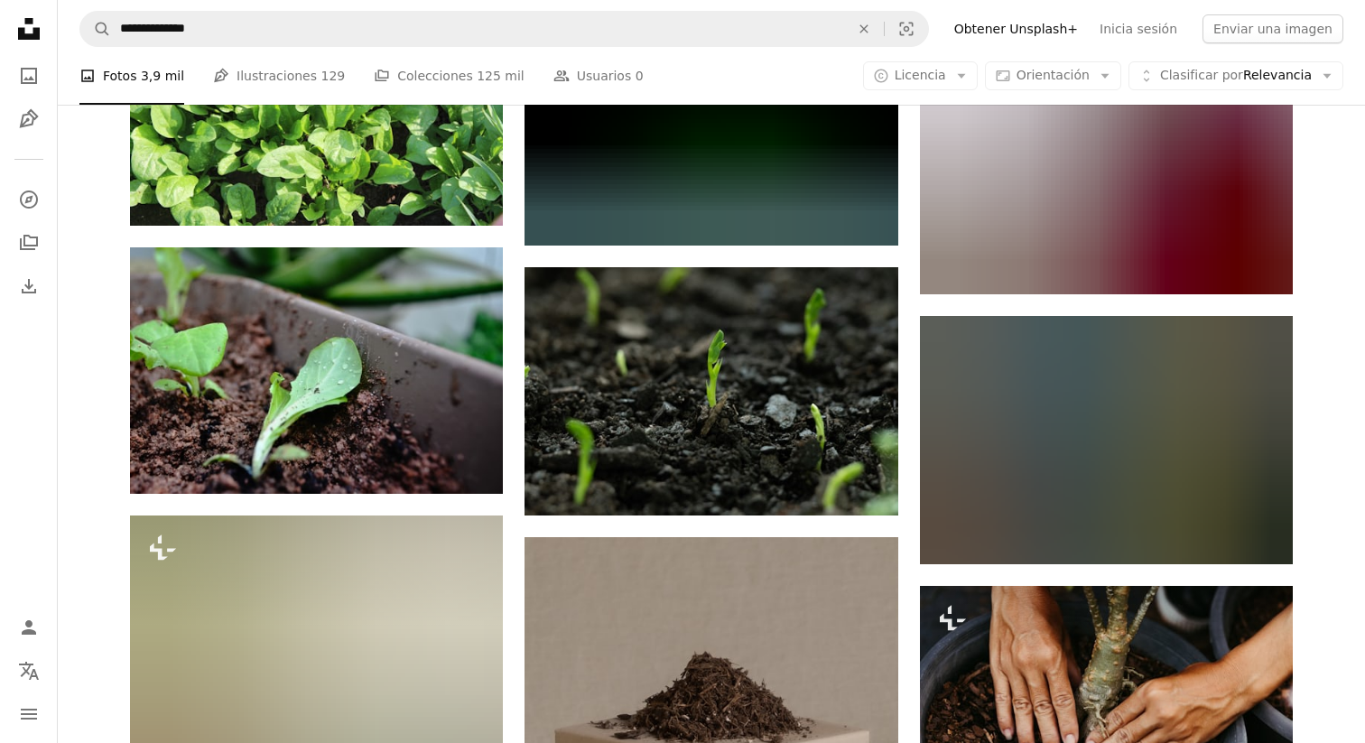
scroll to position [1937, 0]
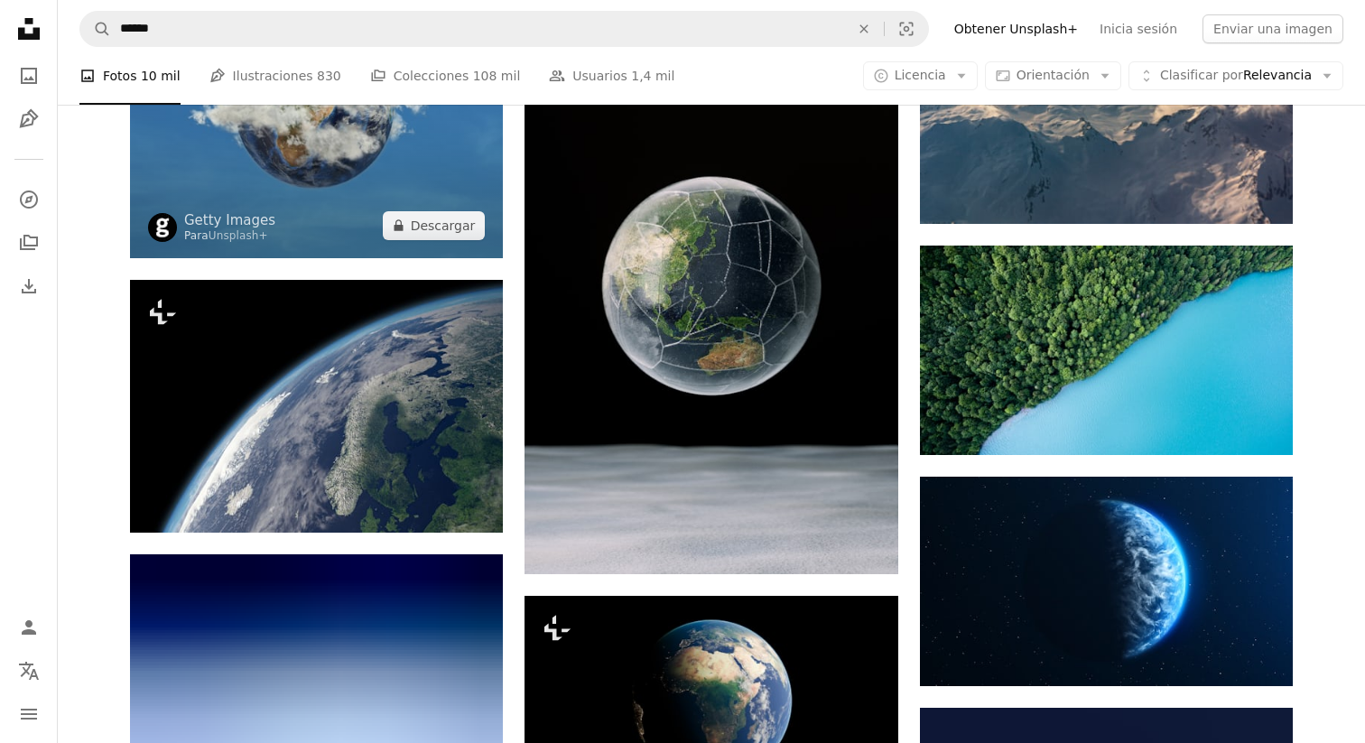
scroll to position [8092, 0]
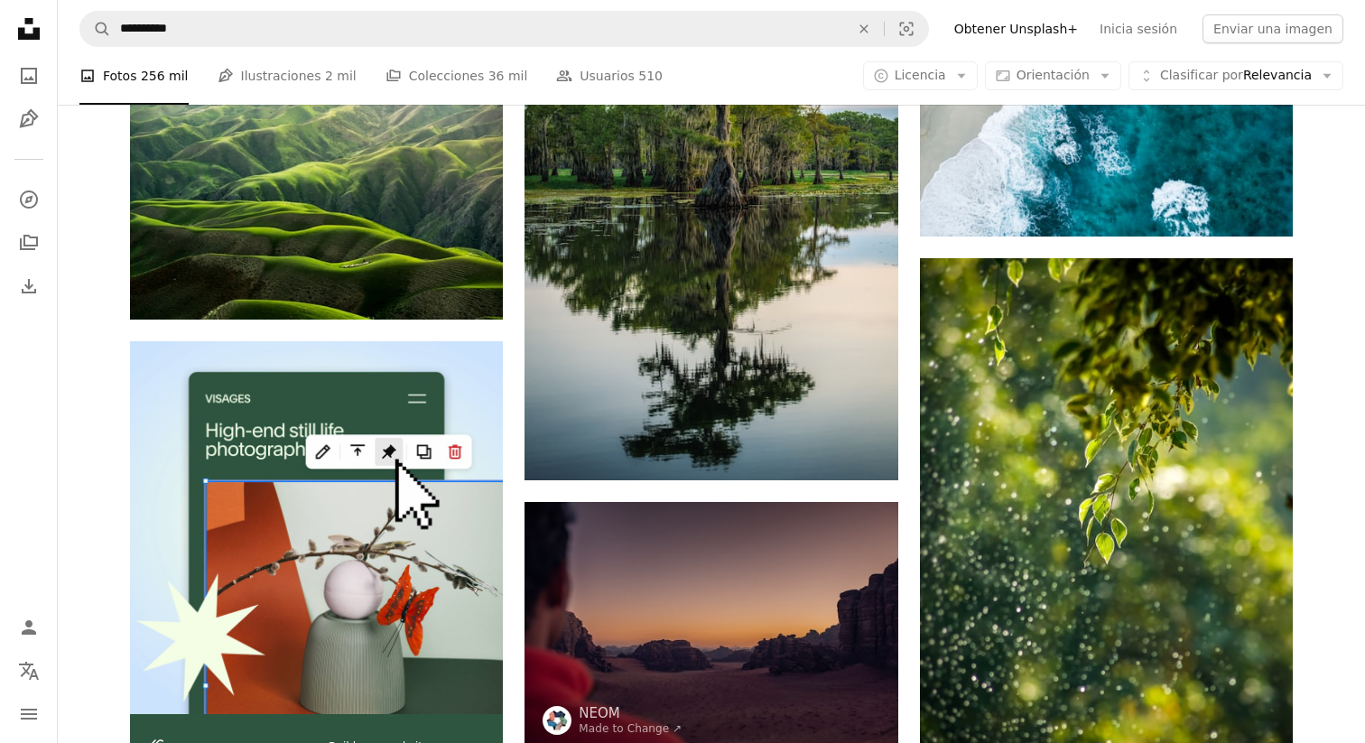
scroll to position [3572, 0]
